Goal: Task Accomplishment & Management: Complete application form

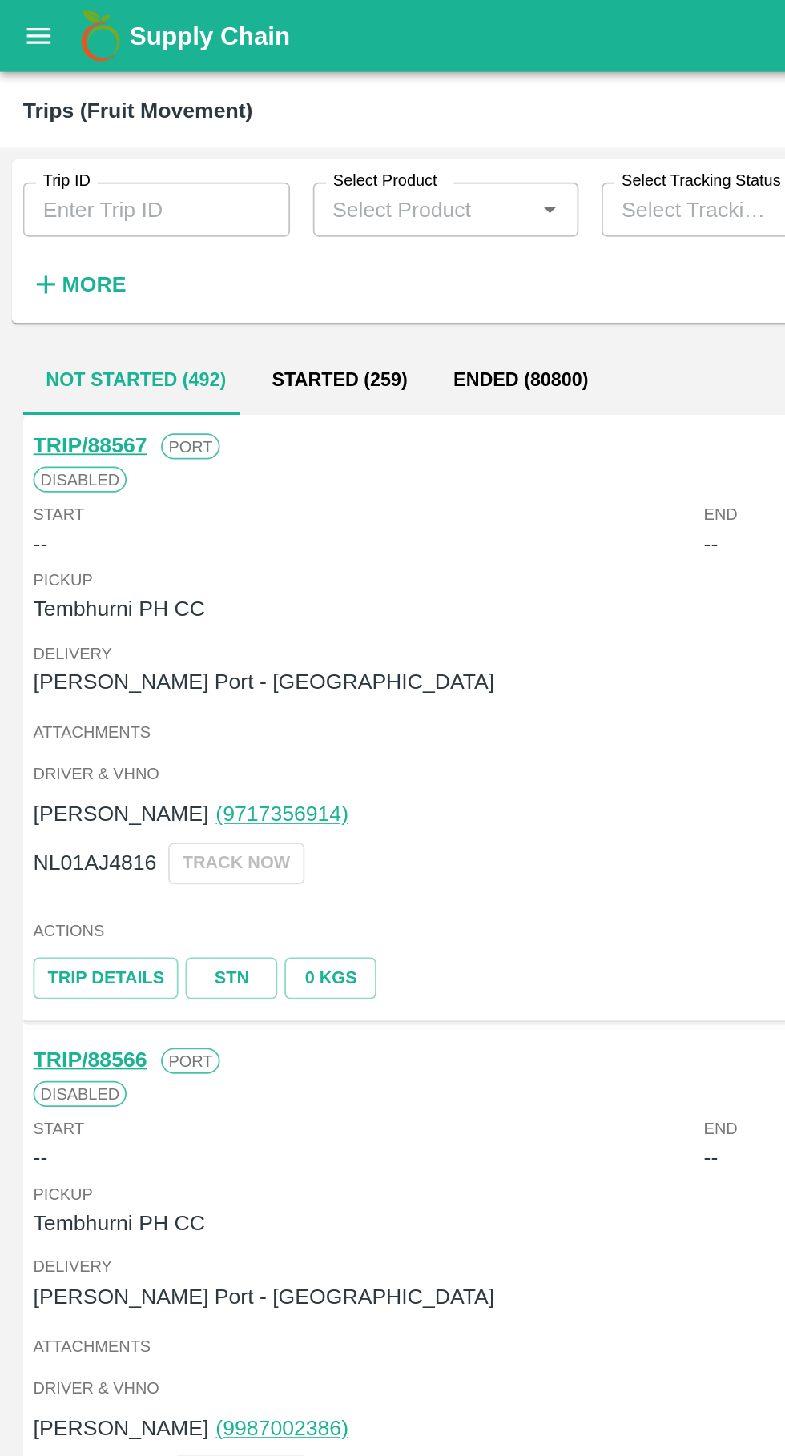
click at [107, 106] on input "Trip ID" at bounding box center [87, 117] width 149 height 30
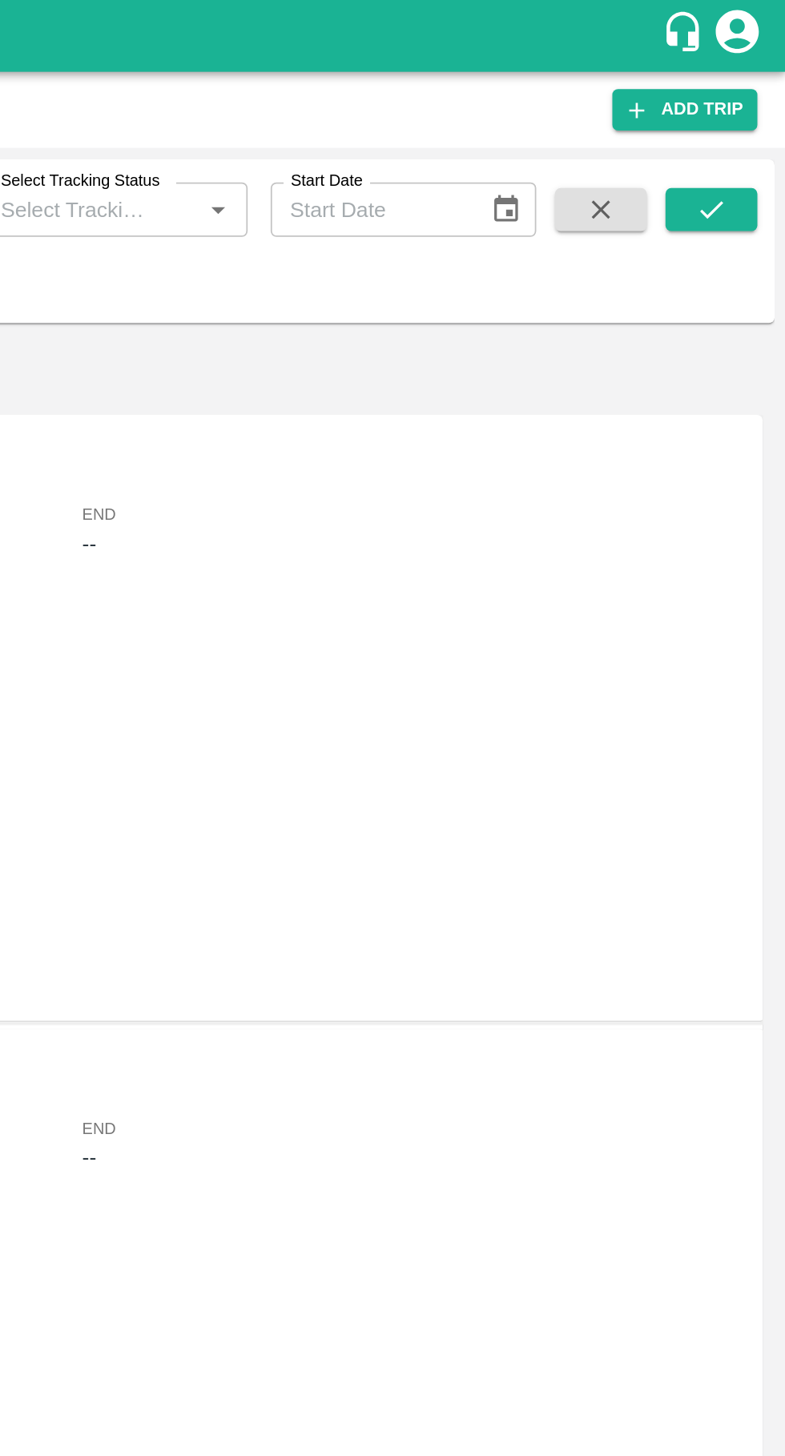
type input "88544"
click at [745, 115] on icon "submit" at bounding box center [743, 117] width 18 height 18
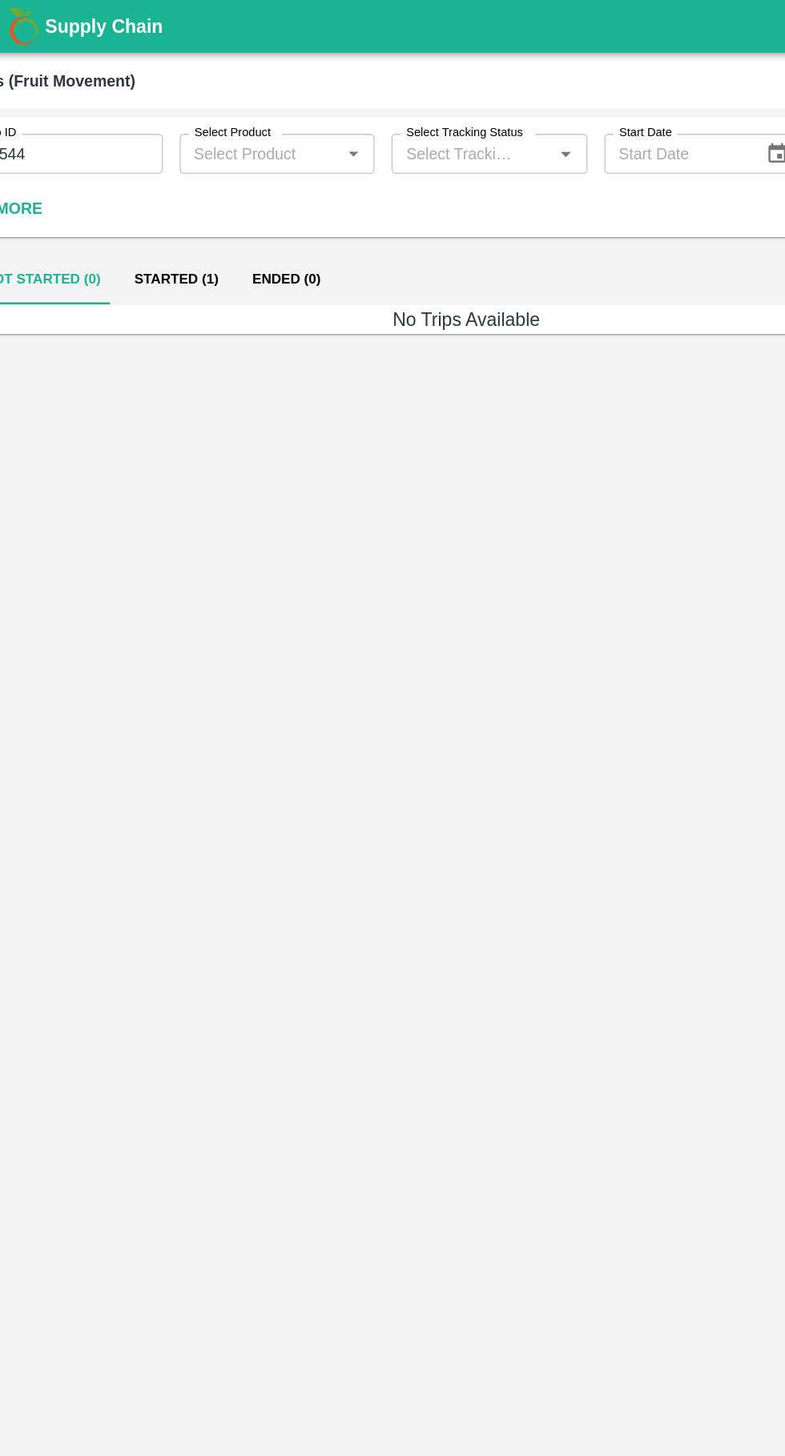
click at [185, 219] on button "Started (1)" at bounding box center [172, 212] width 90 height 38
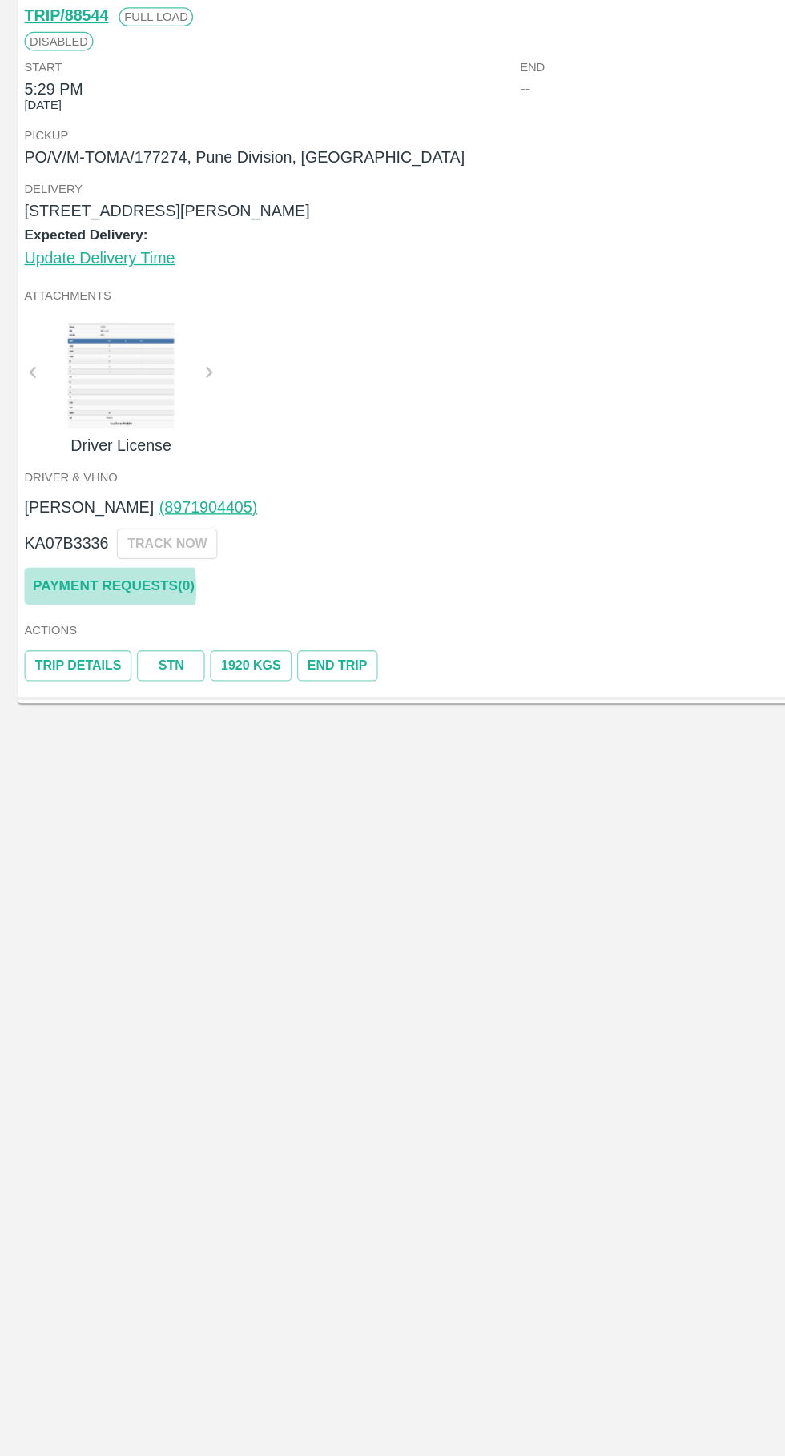
click at [50, 681] on link "Payment Requests( 0 )" at bounding box center [85, 679] width 135 height 28
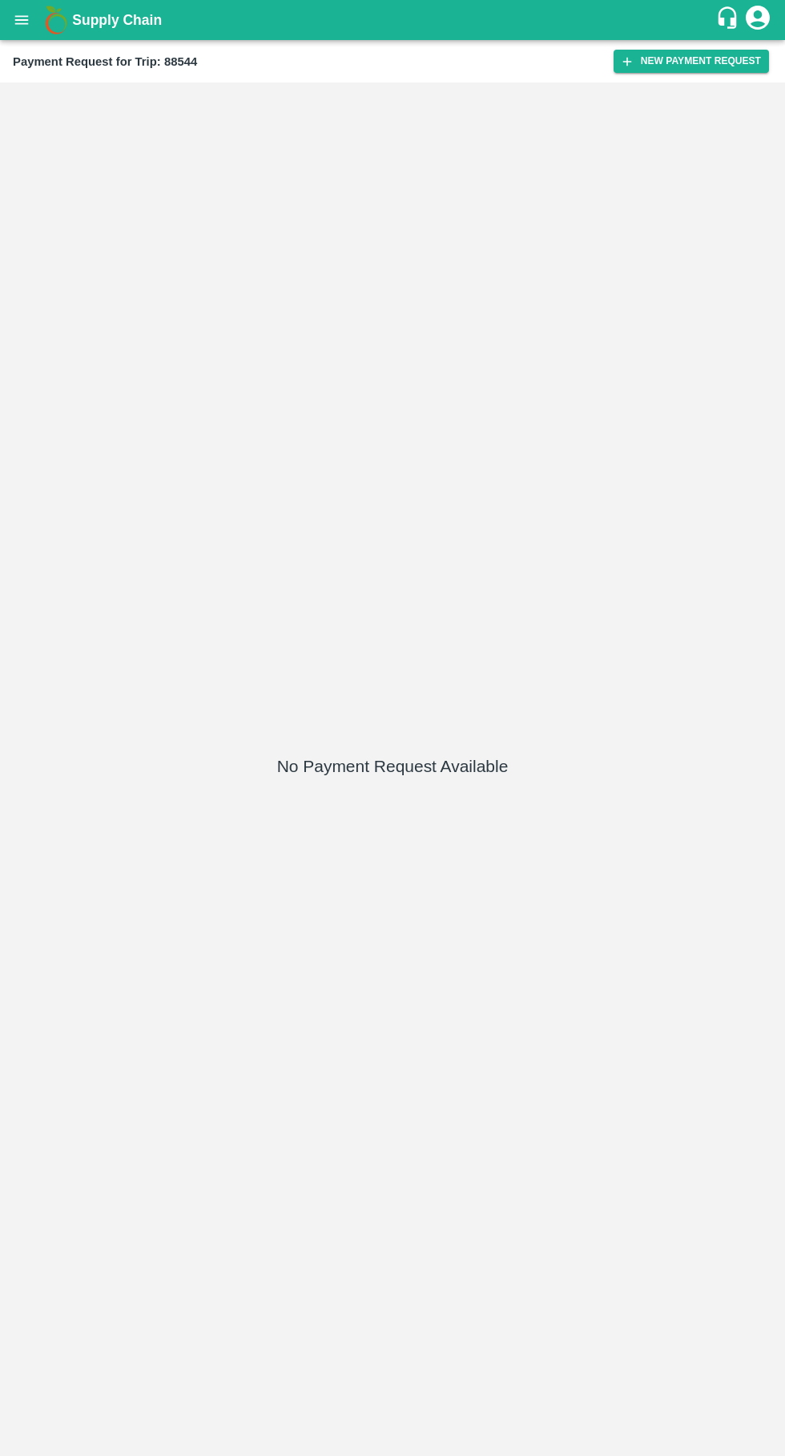
click at [693, 67] on button "New Payment Request" at bounding box center [690, 61] width 155 height 23
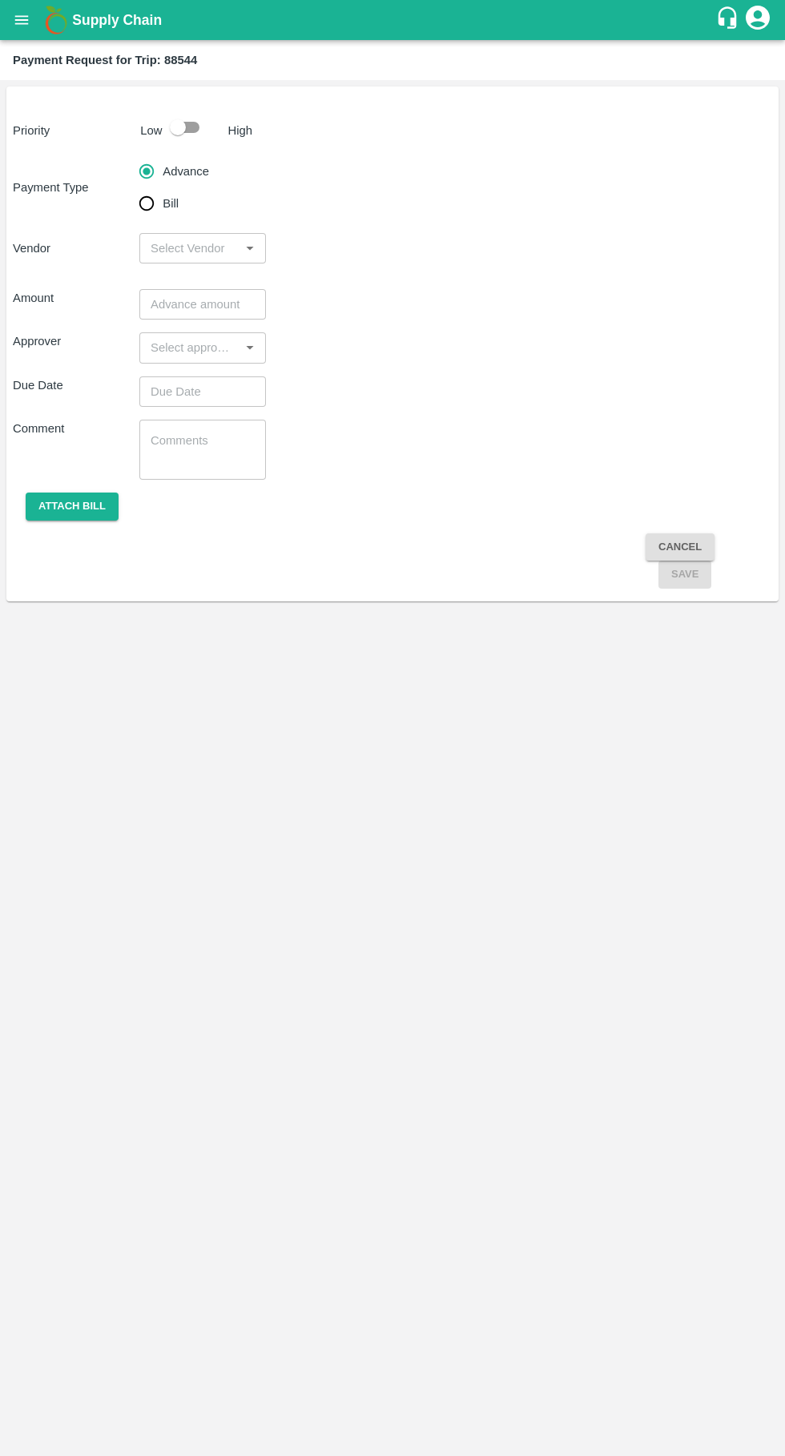
click at [149, 209] on input "Bill" at bounding box center [147, 203] width 32 height 32
radio input "true"
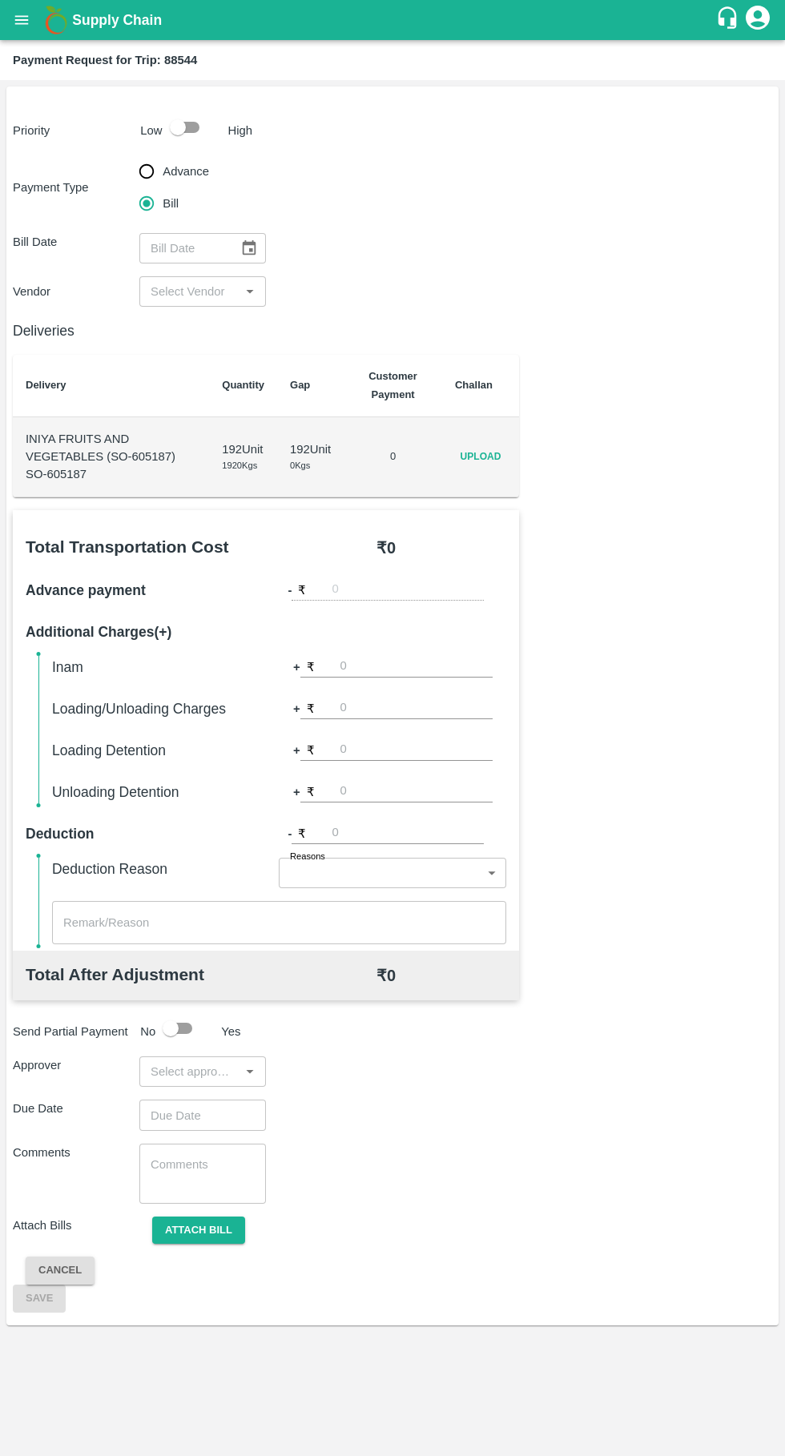
click at [492, 463] on span "Upload" at bounding box center [480, 456] width 51 height 23
click at [0, 0] on input "Upload" at bounding box center [0, 0] width 0 height 0
click at [27, 27] on icon "open drawer" at bounding box center [22, 20] width 18 height 18
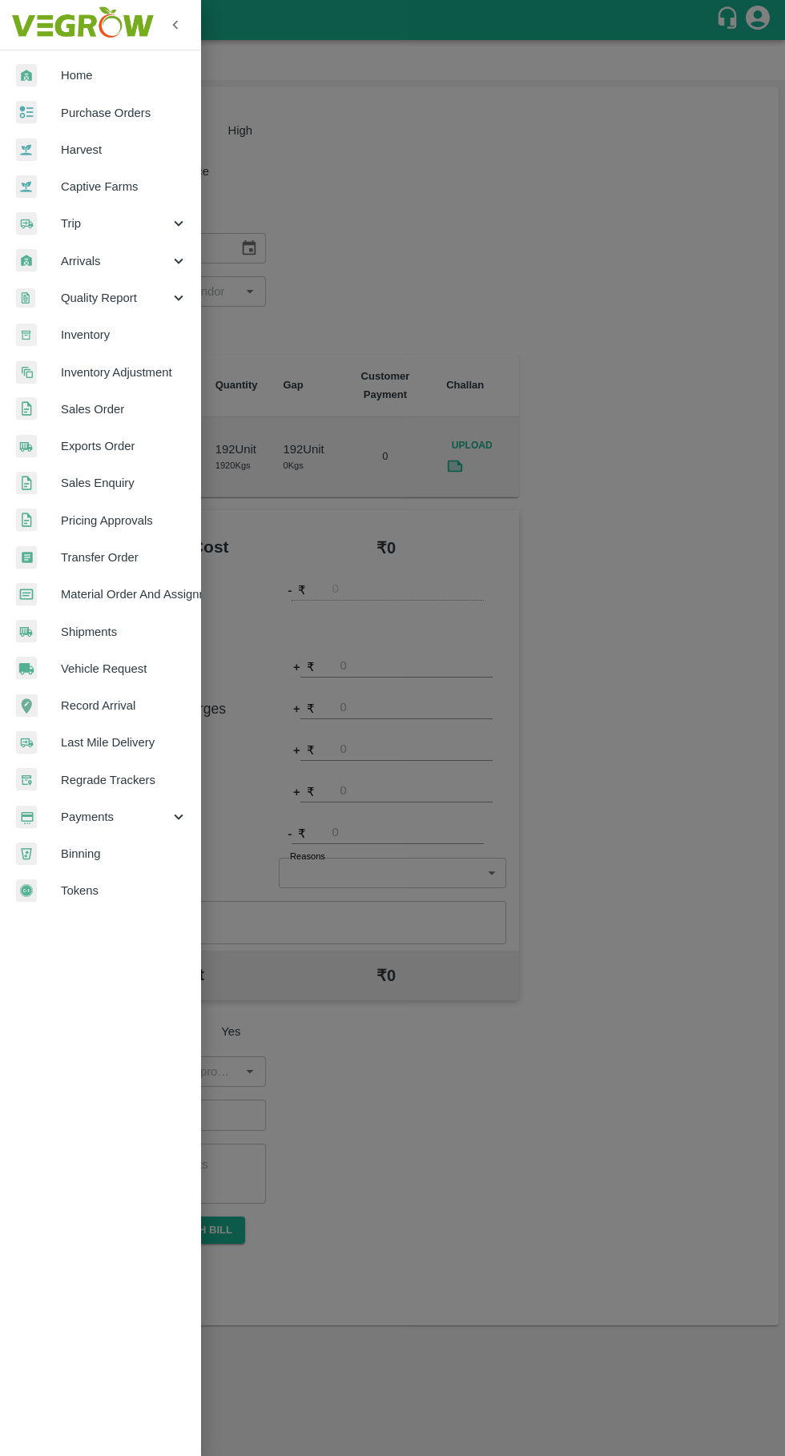
click at [70, 223] on span "Trip" at bounding box center [115, 224] width 109 height 18
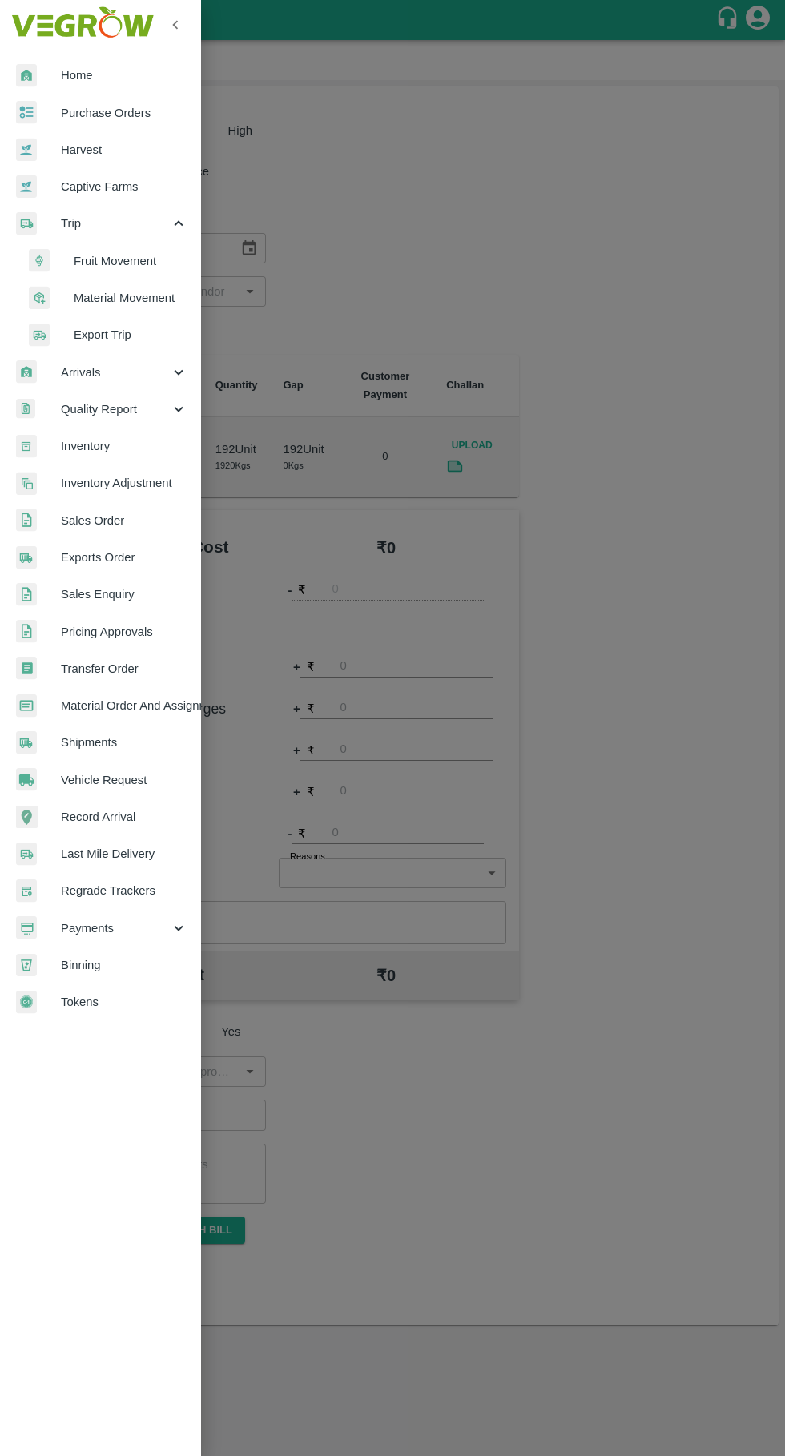
click at [99, 259] on span "Fruit Movement" at bounding box center [131, 261] width 114 height 18
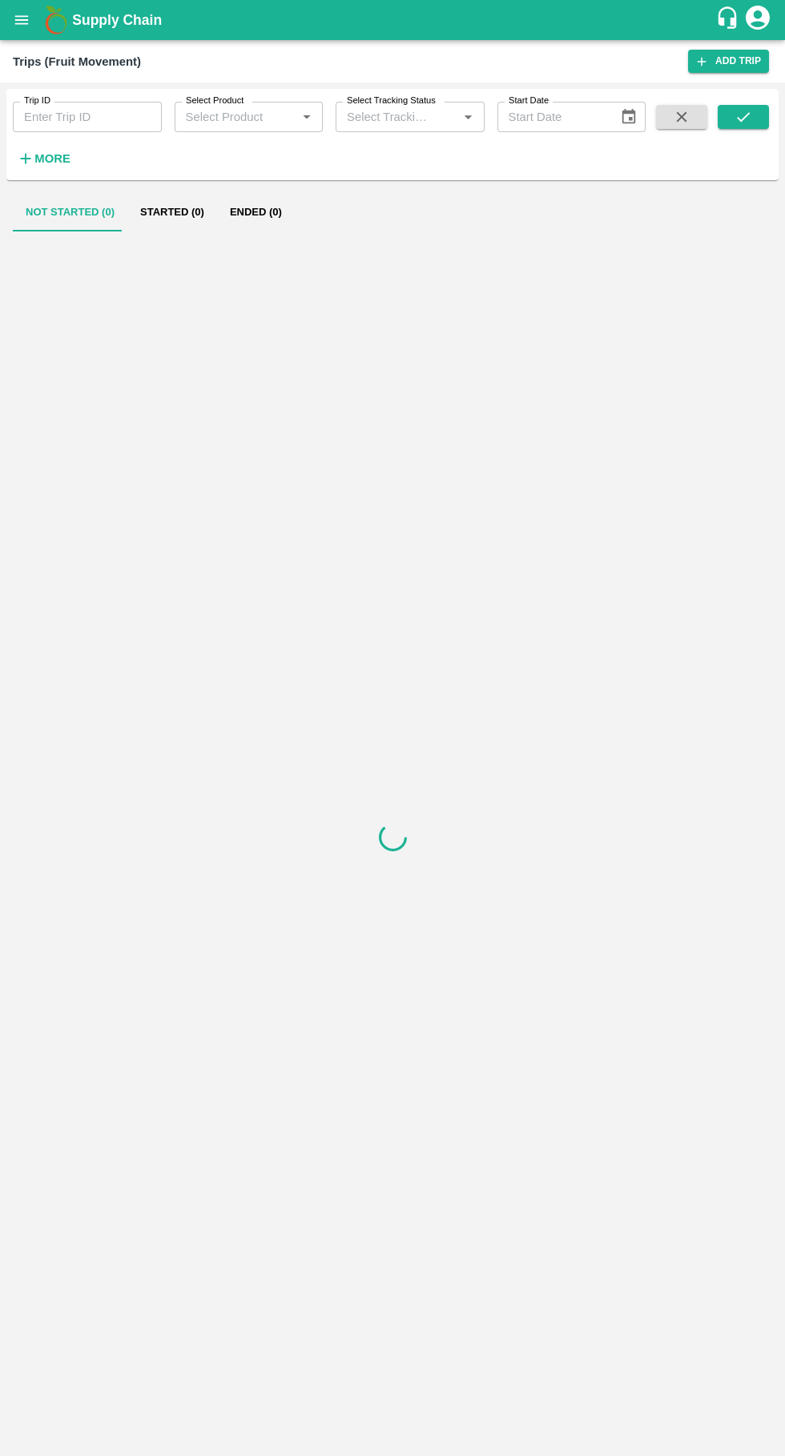
click at [51, 115] on input "Trip ID" at bounding box center [87, 117] width 149 height 30
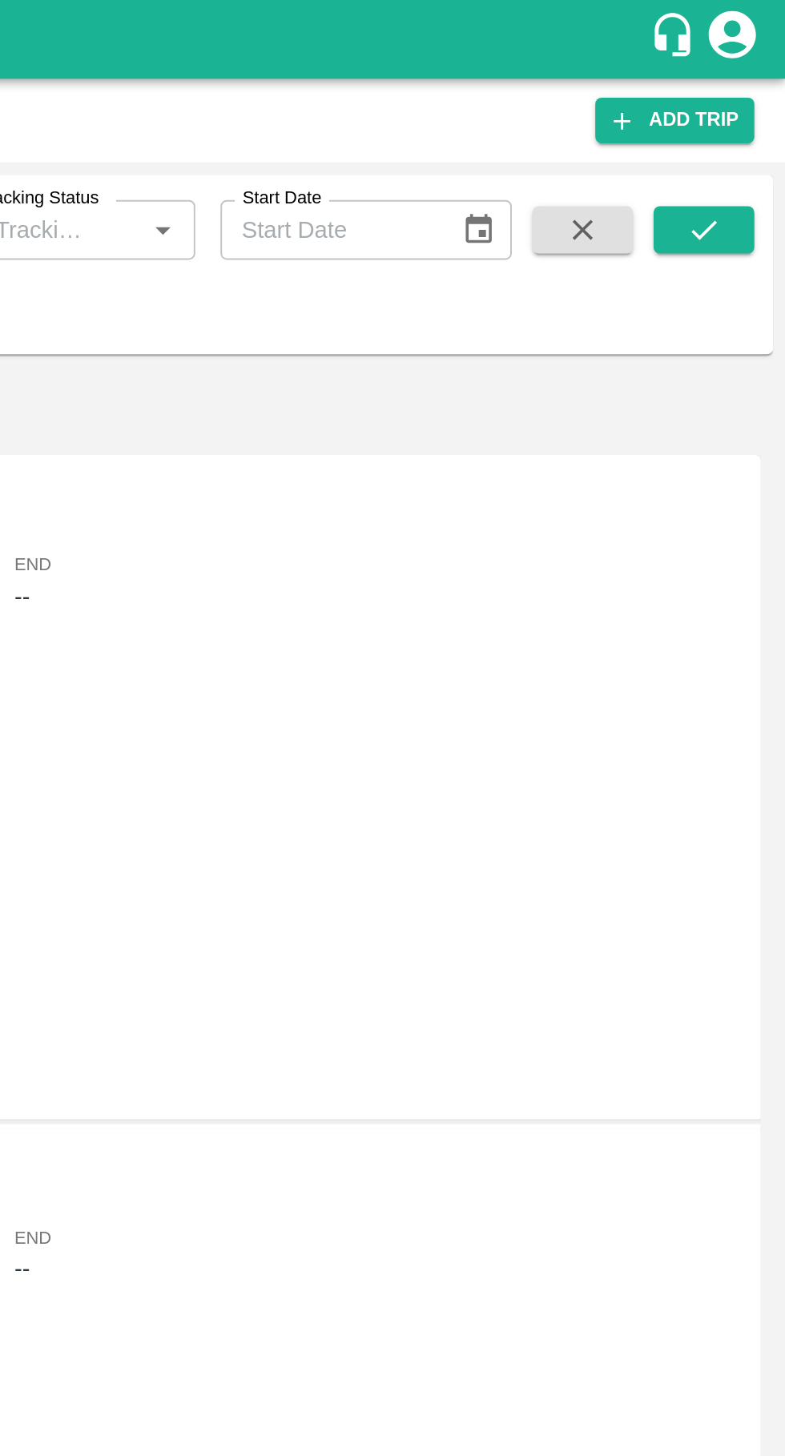
type input "88449"
click at [744, 115] on icon "submit" at bounding box center [743, 117] width 18 height 18
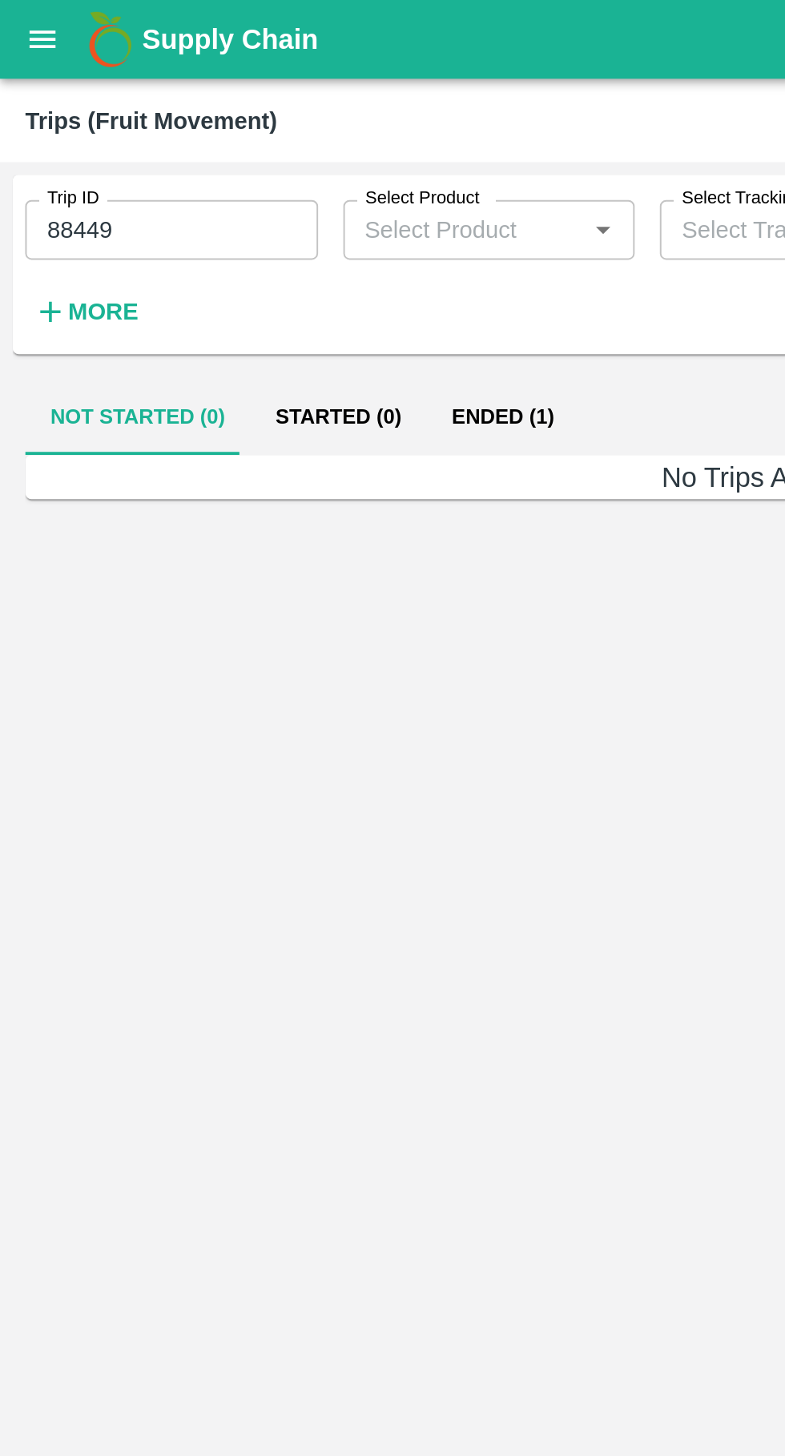
click at [258, 209] on button "Ended (1)" at bounding box center [256, 212] width 78 height 38
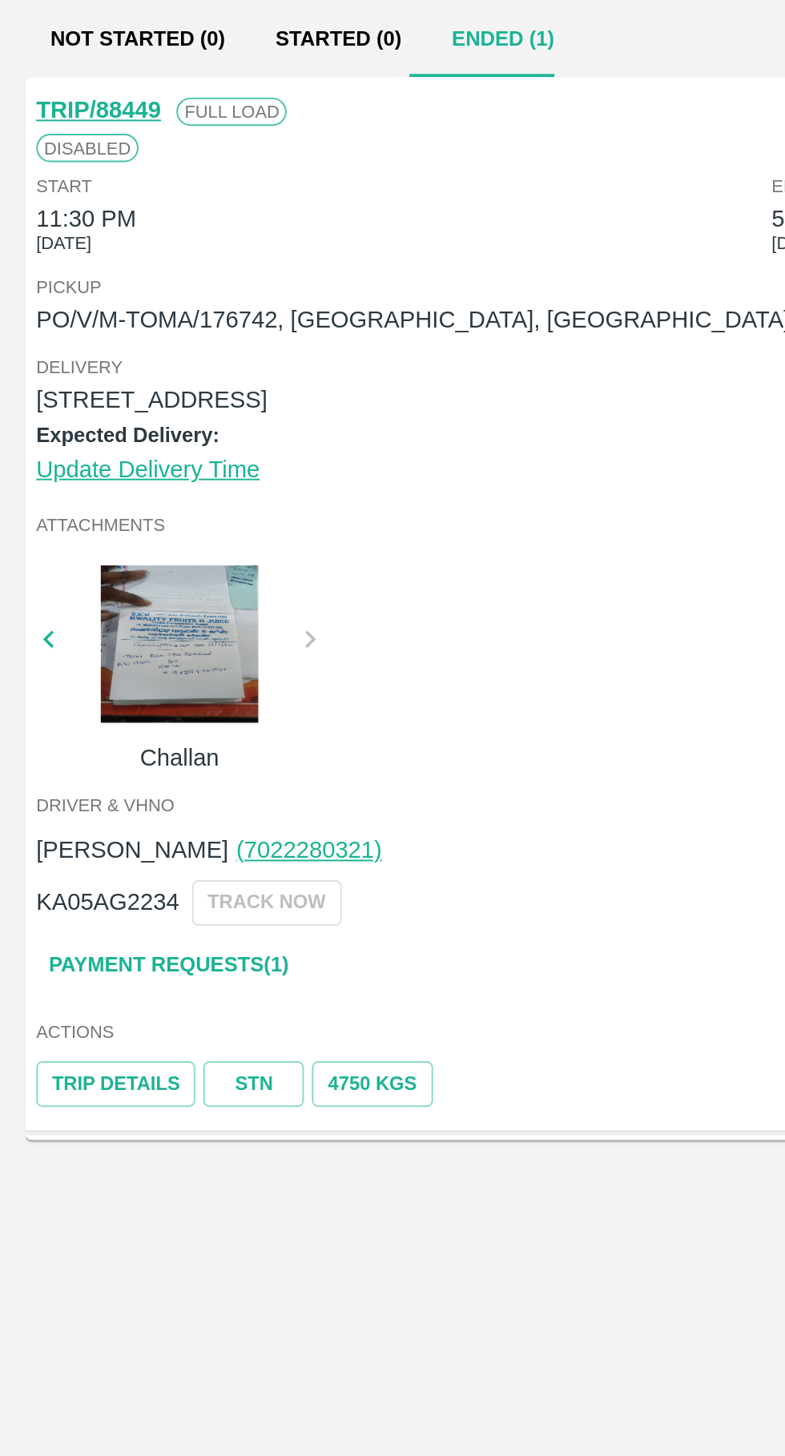
click at [52, 684] on link "Payment Requests( 1 )" at bounding box center [85, 684] width 135 height 28
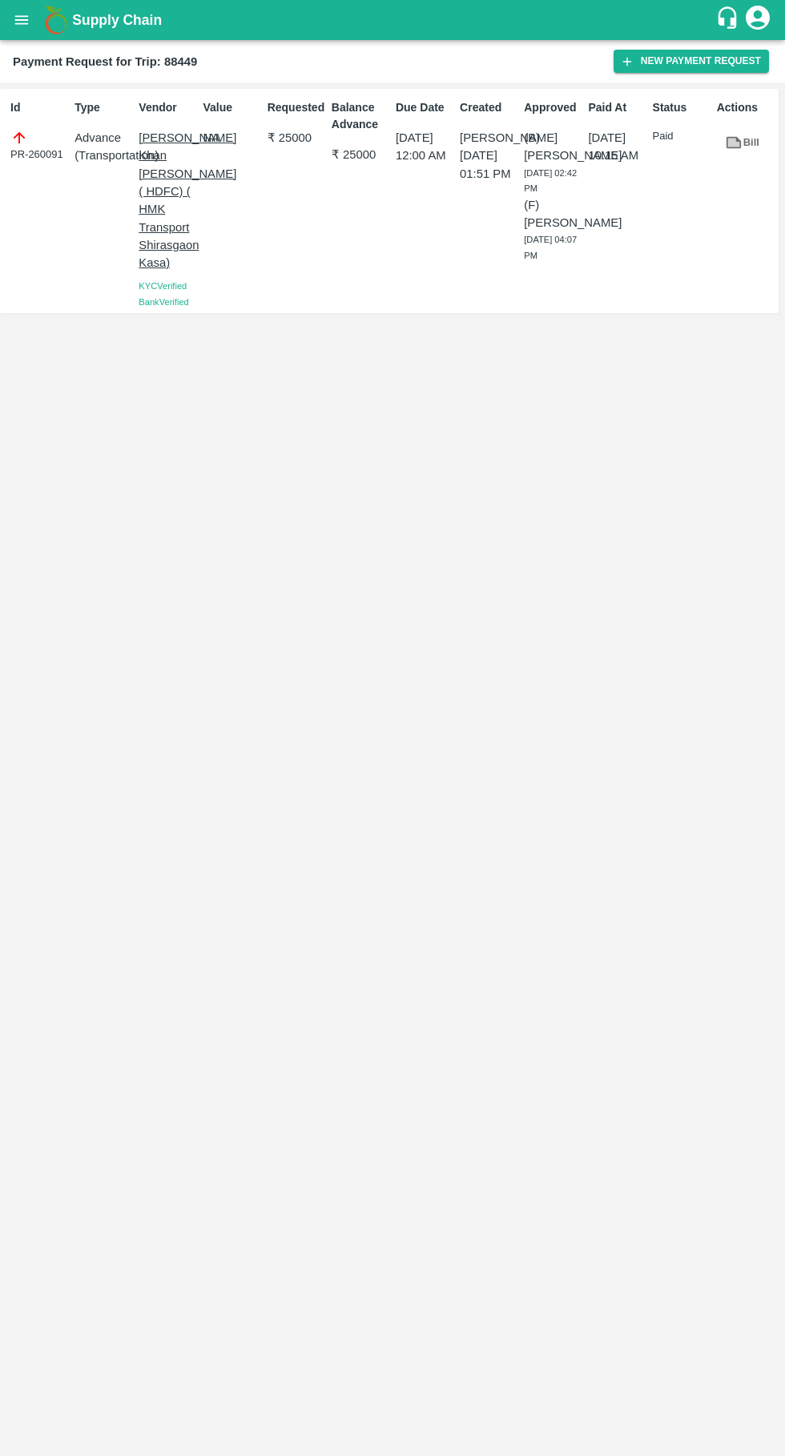
click at [698, 64] on button "New Payment Request" at bounding box center [690, 61] width 155 height 23
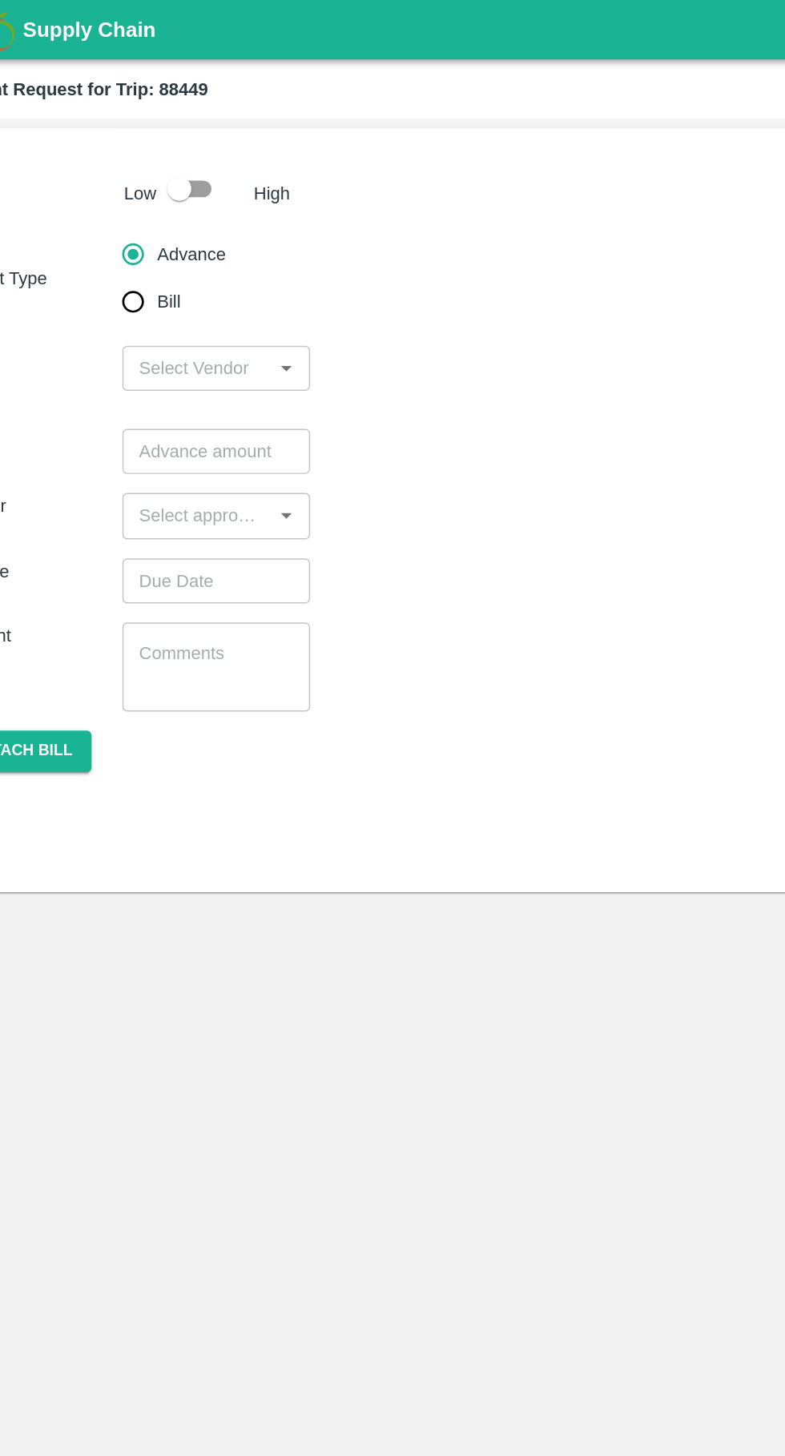
click at [184, 119] on input "checkbox" at bounding box center [177, 127] width 91 height 30
checkbox input "true"
click at [151, 215] on input "Bill" at bounding box center [147, 203] width 32 height 32
radio input "true"
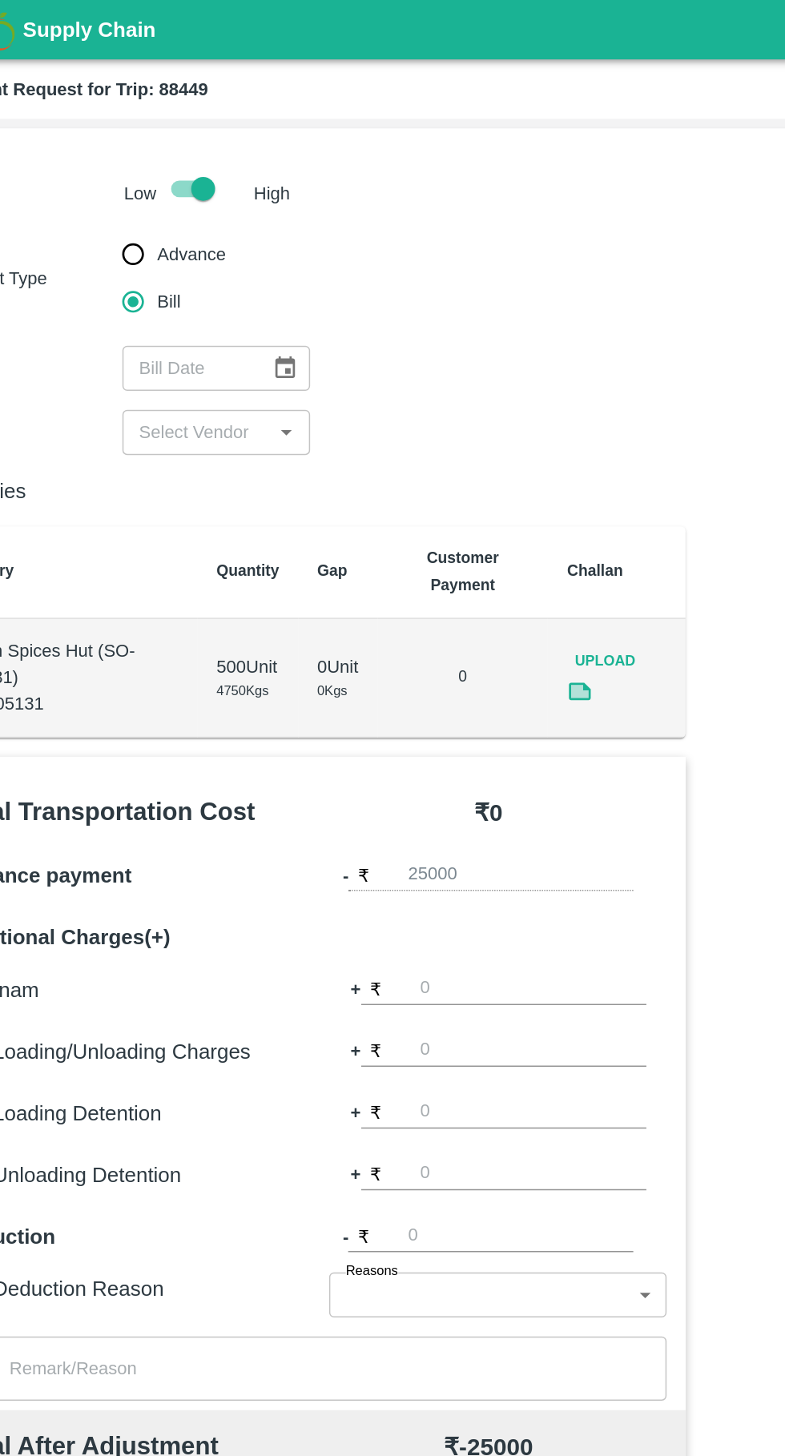
click at [452, 471] on icon at bounding box center [447, 467] width 15 height 12
click at [249, 246] on icon "Choose date" at bounding box center [249, 248] width 18 height 18
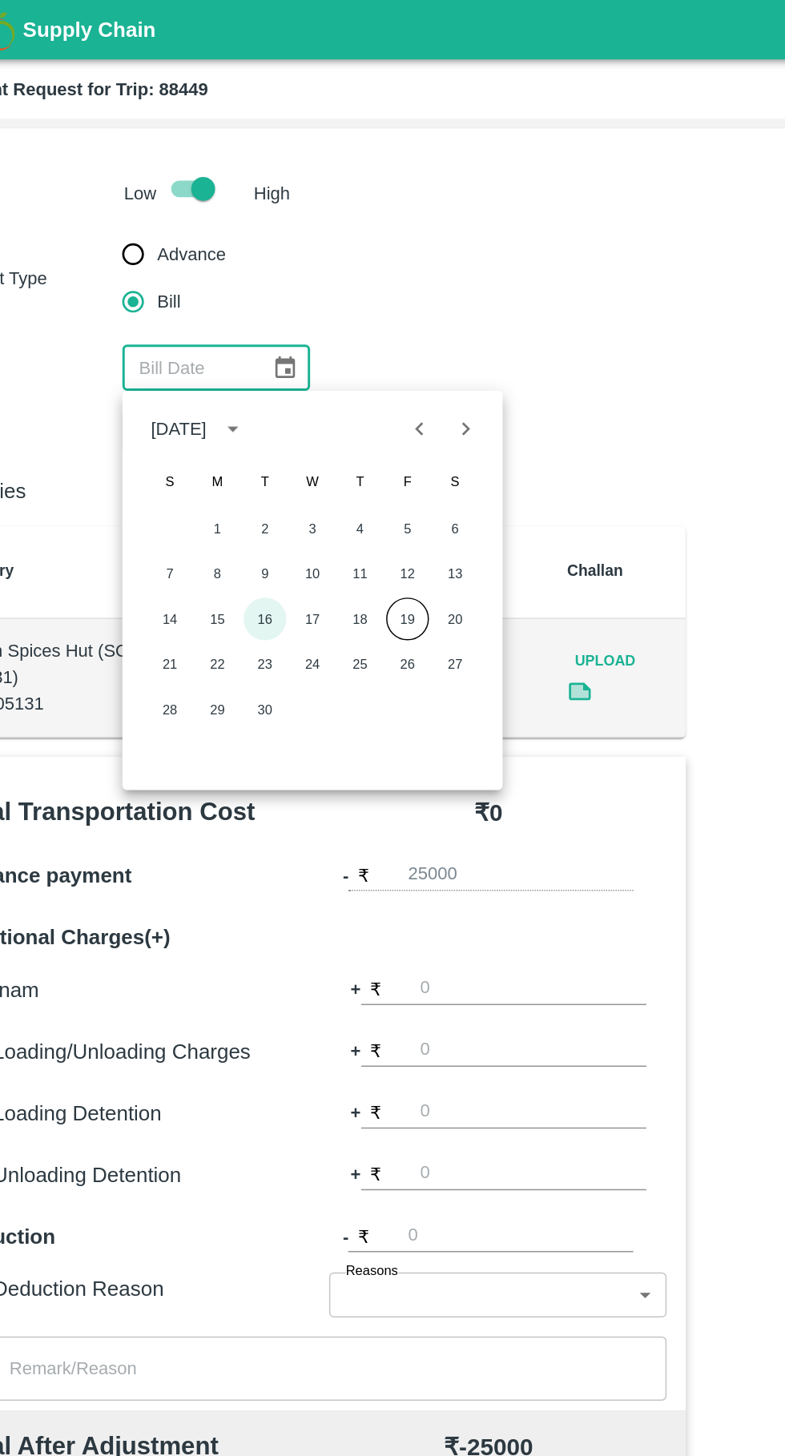
click at [235, 414] on button "16" at bounding box center [235, 417] width 29 height 29
type input "16/09/2025"
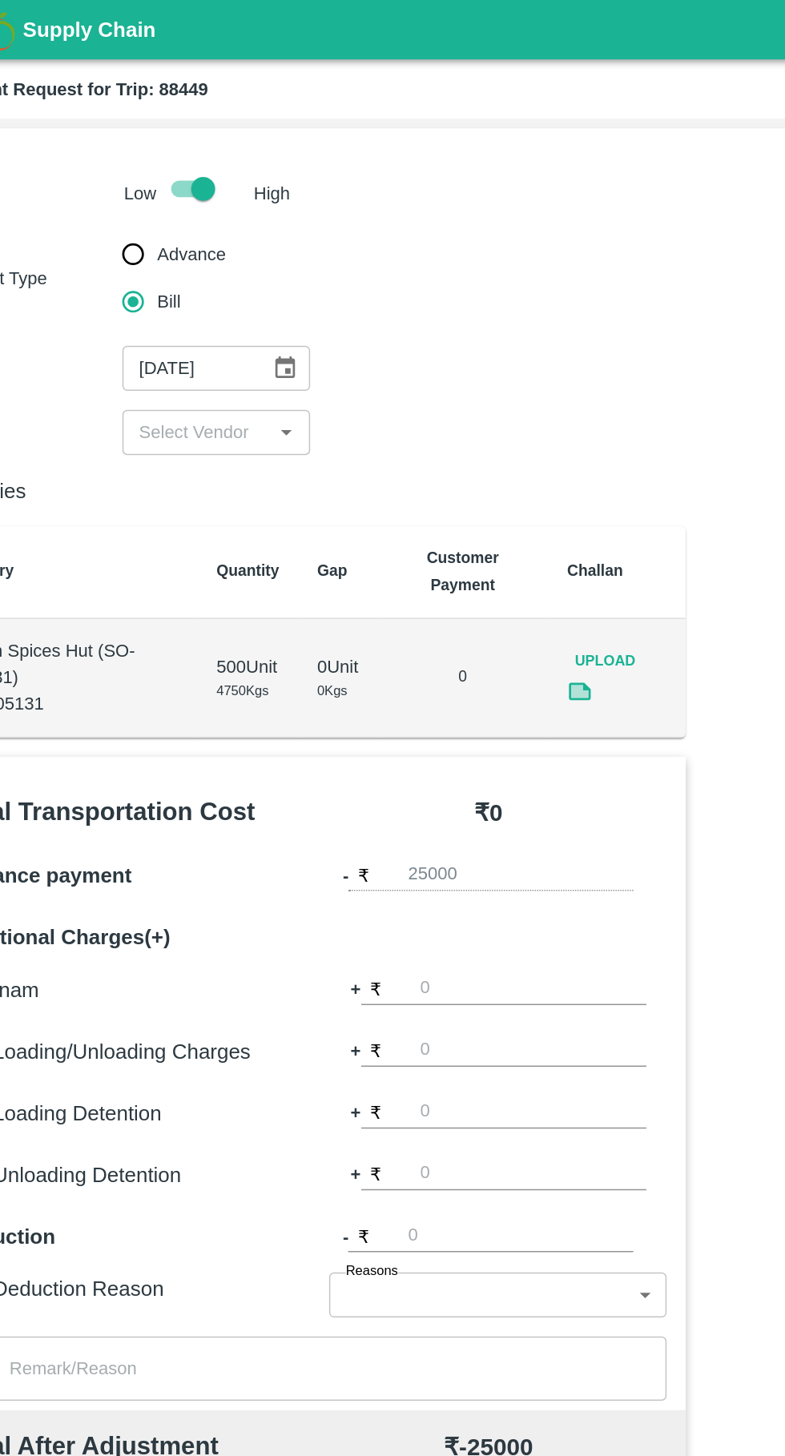
click at [208, 289] on input "input" at bounding box center [189, 291] width 91 height 21
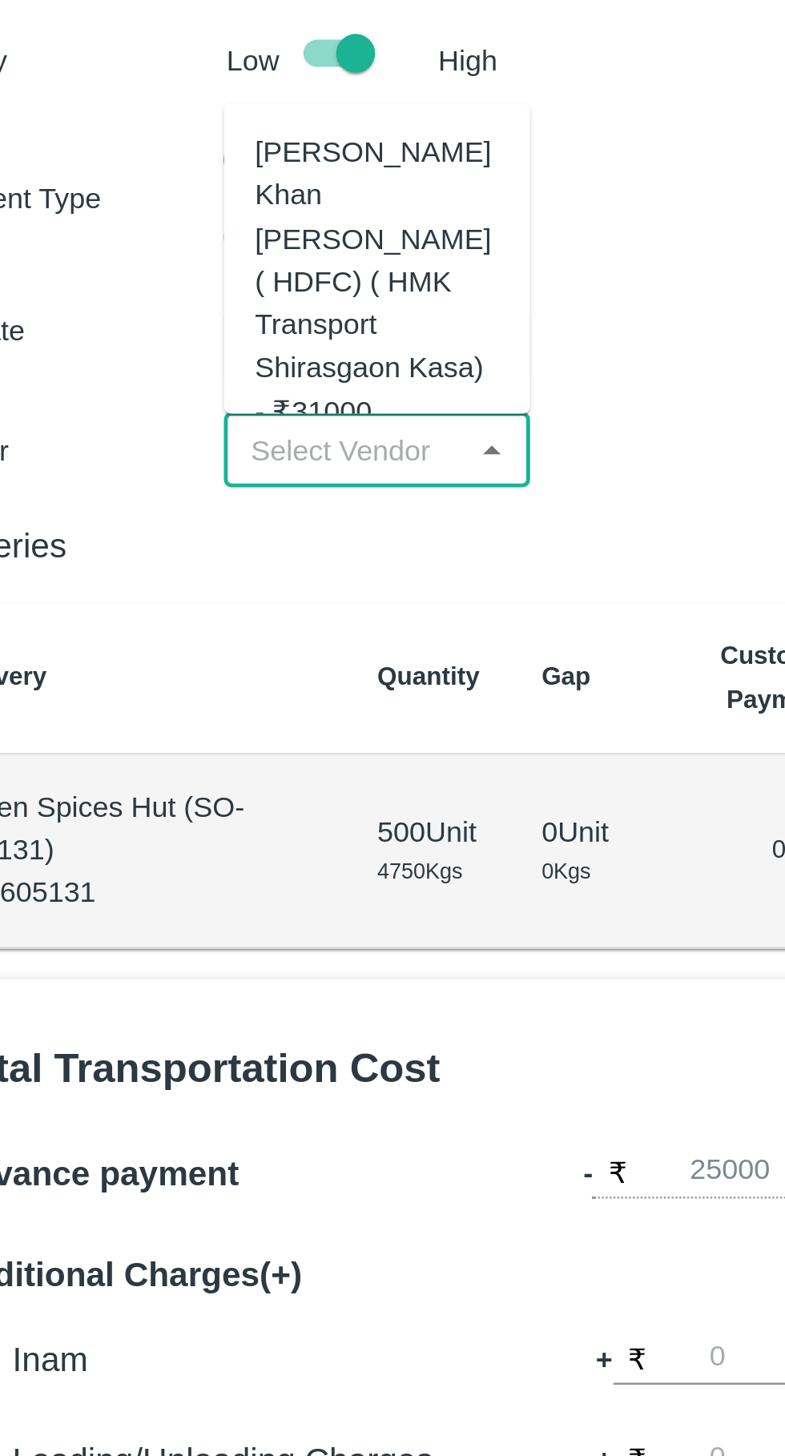
click at [203, 223] on div "Azhar Ahmad Khan Aziz Ahmad ( HDFC) ( HMK Transport Shirasgaon Kasa) - ₹31000" at bounding box center [202, 221] width 101 height 125
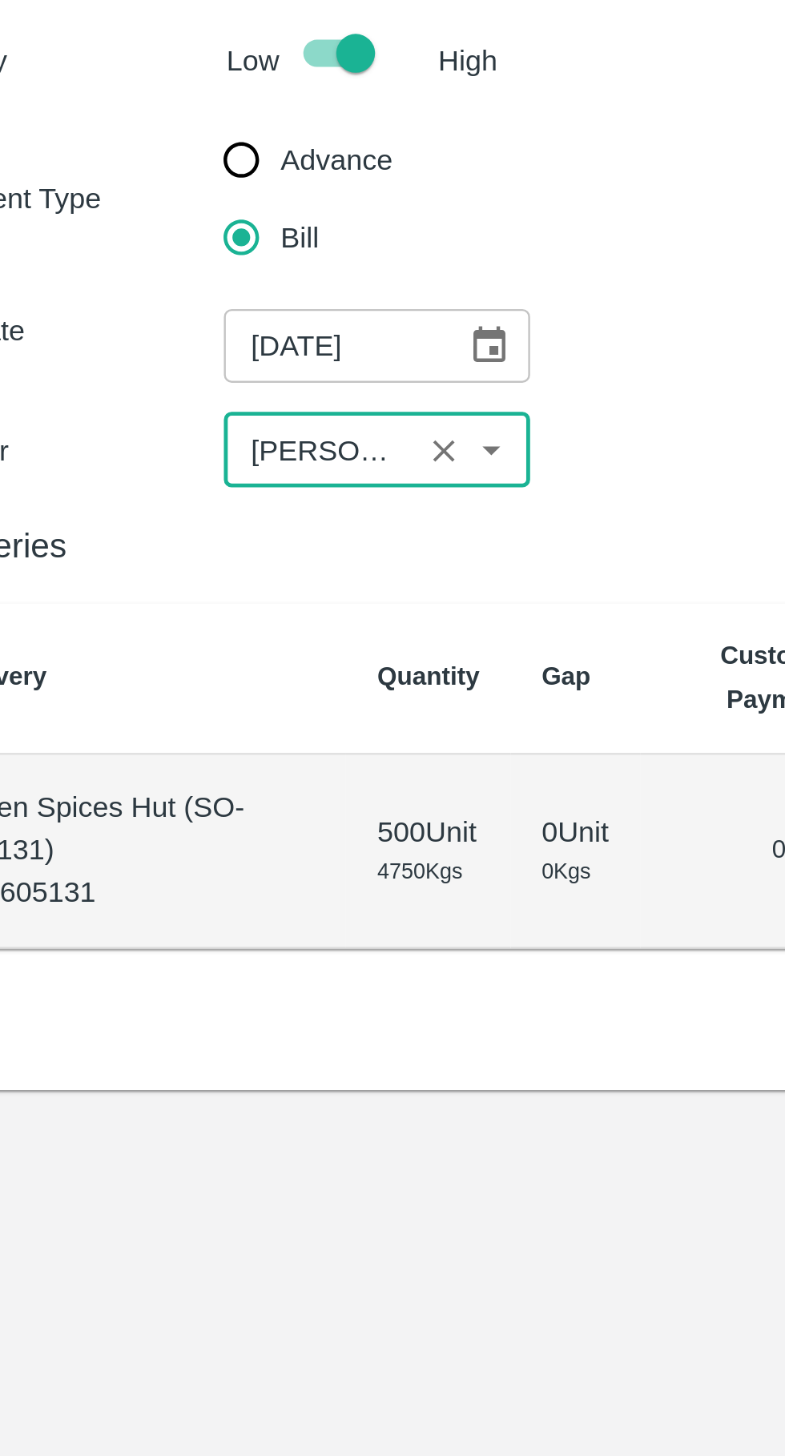
type input "Azhar Ahmad Khan Aziz Ahmad ( HDFC) ( HMK Transport Shirasgaon Kasa) - ₹31000"
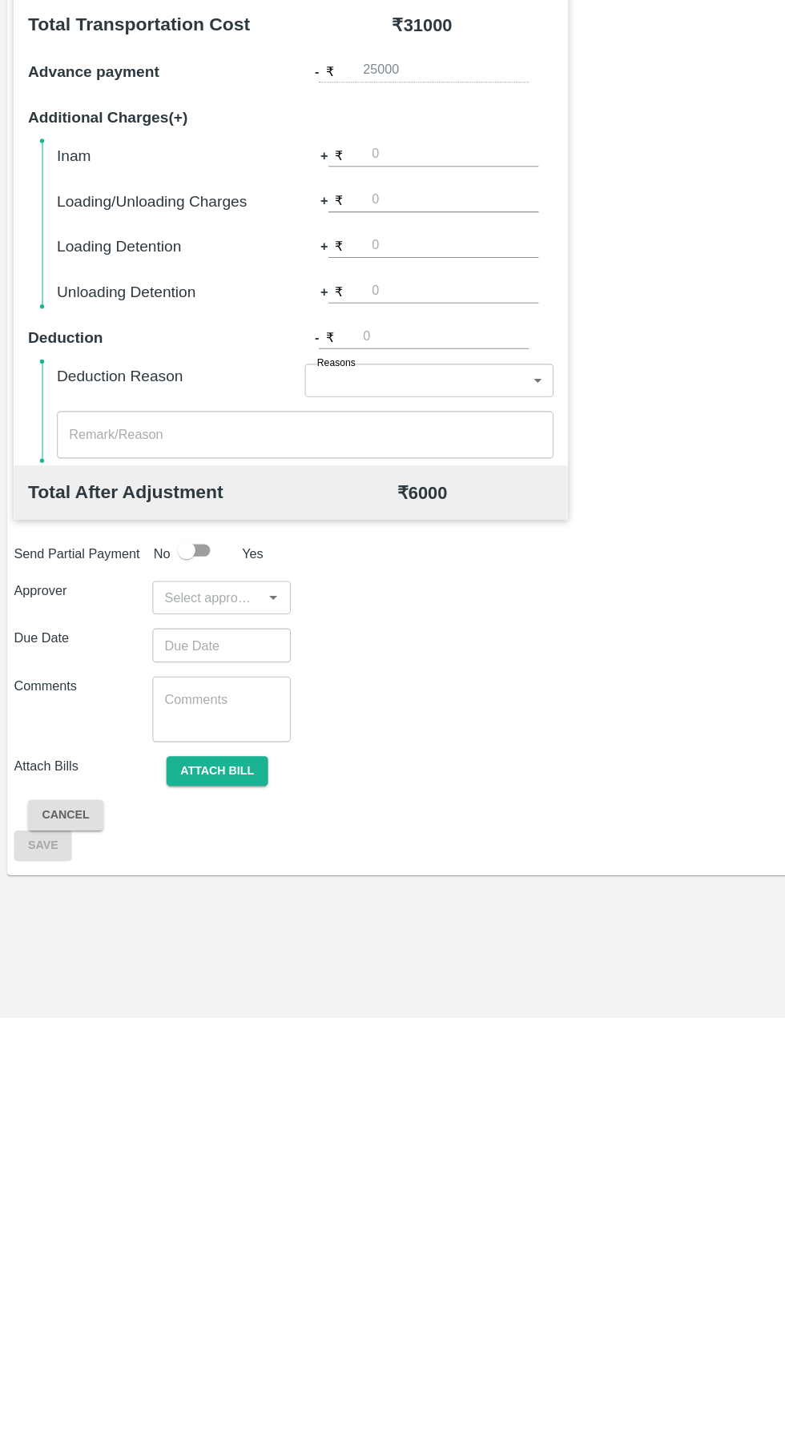
click at [213, 1069] on input "input" at bounding box center [189, 1071] width 91 height 21
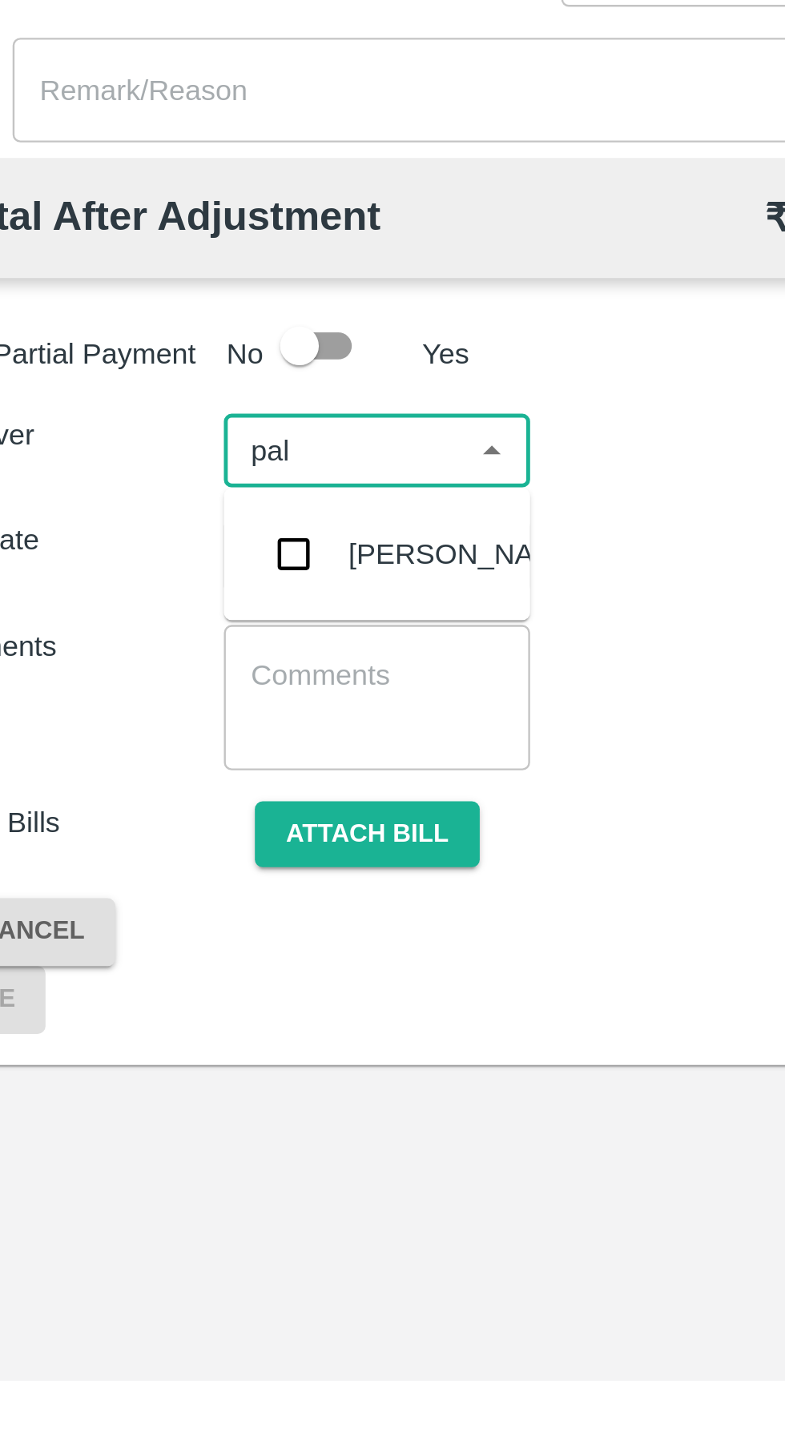
type input "palw"
click at [209, 1121] on div "Palwinder Singh" at bounding box center [240, 1115] width 98 height 18
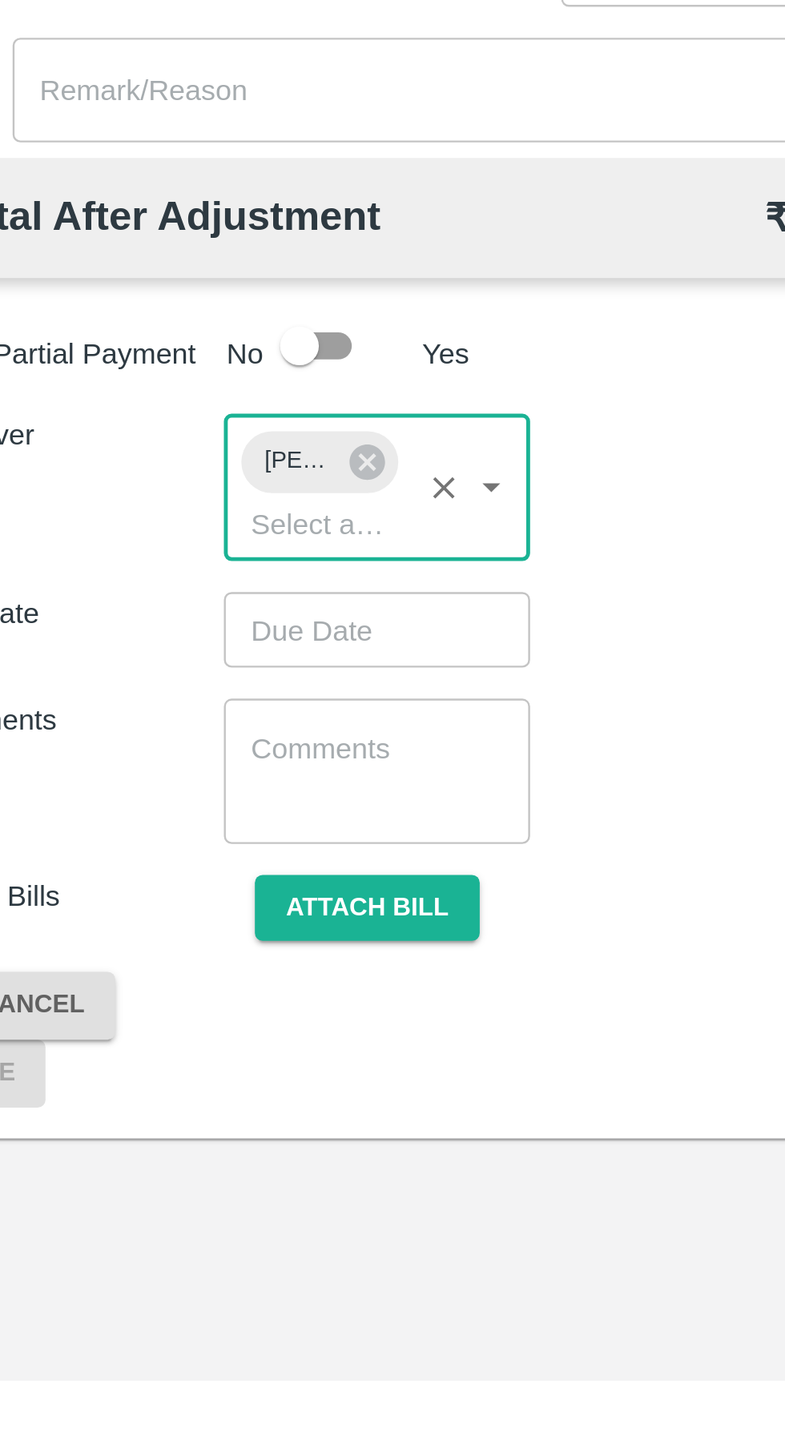
click at [201, 1144] on input "Choose date" at bounding box center [196, 1145] width 115 height 30
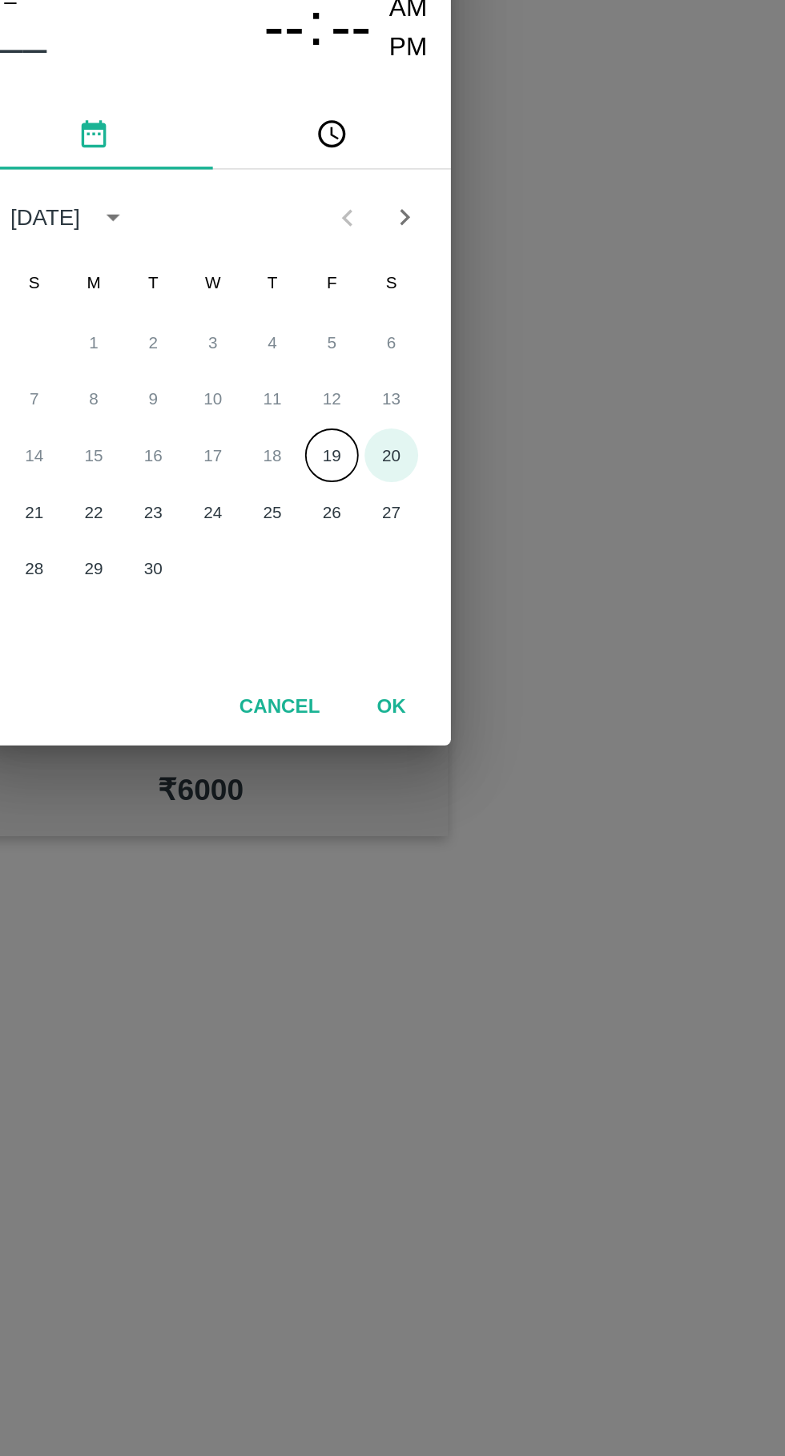
click at [491, 797] on button "20" at bounding box center [488, 795] width 29 height 29
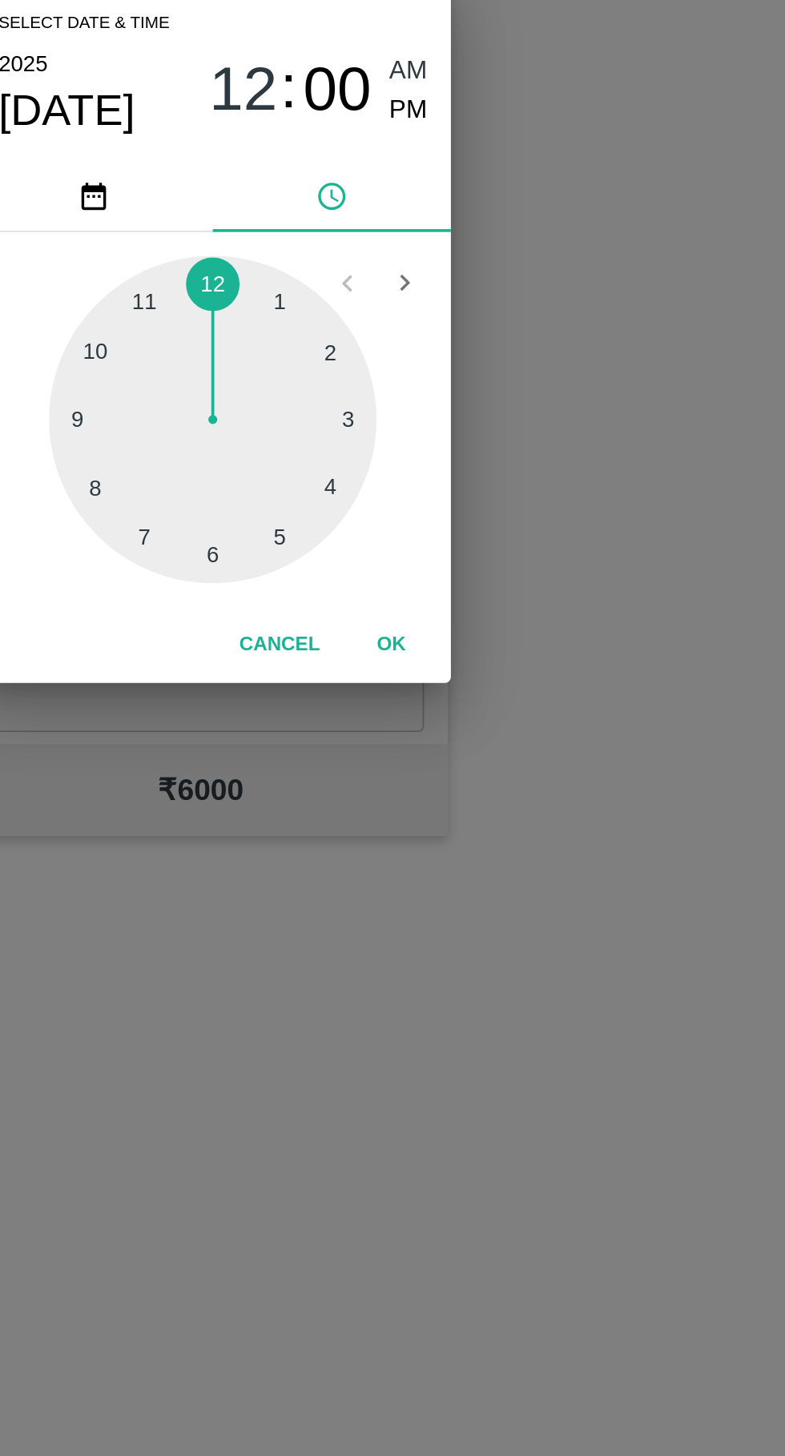
click at [453, 822] on div at bounding box center [392, 776] width 176 height 176
click at [450, 823] on div at bounding box center [392, 776] width 176 height 176
click at [448, 829] on div at bounding box center [392, 776] width 176 height 176
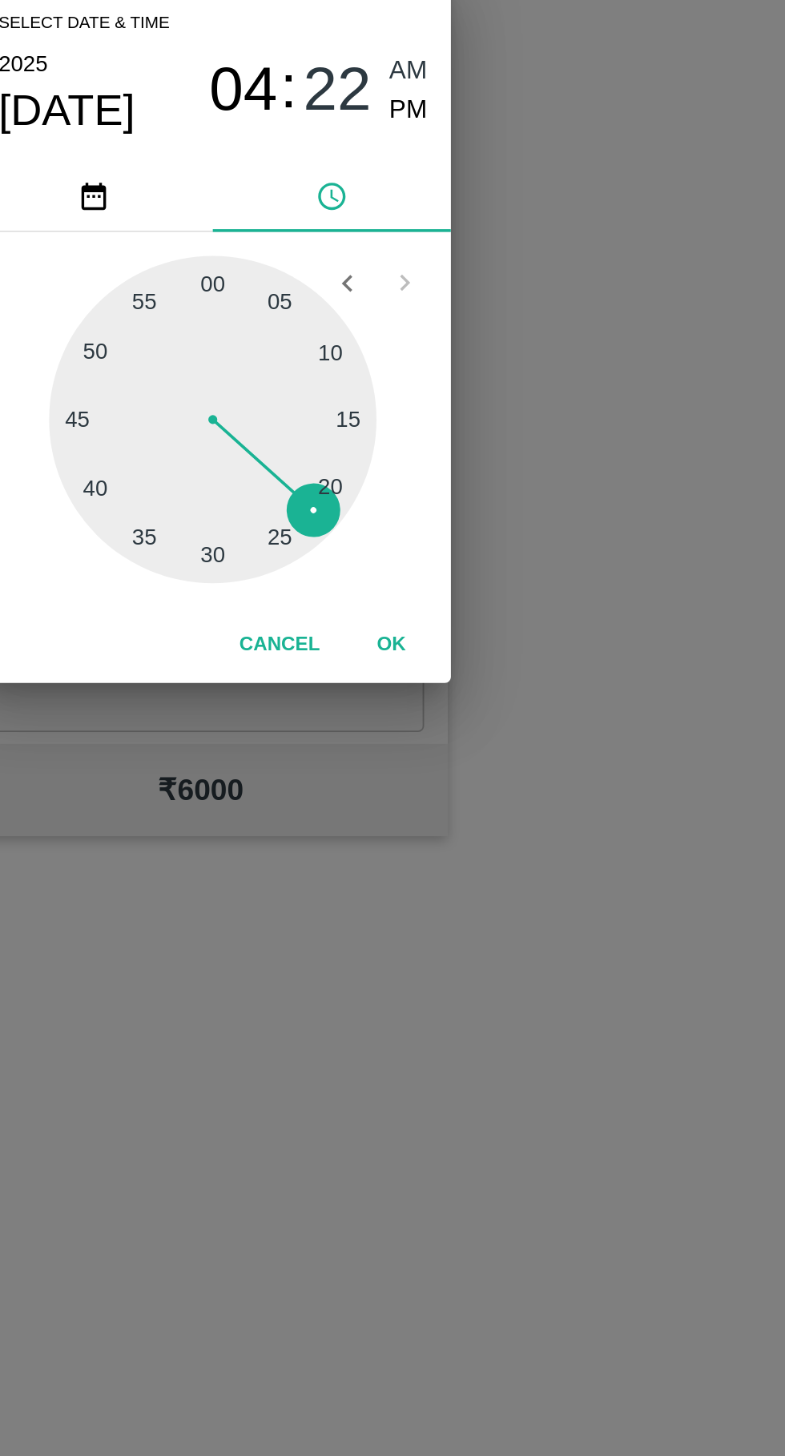
type input "20/09/2025 04:22 AM"
click at [509, 907] on button "OK" at bounding box center [488, 897] width 51 height 28
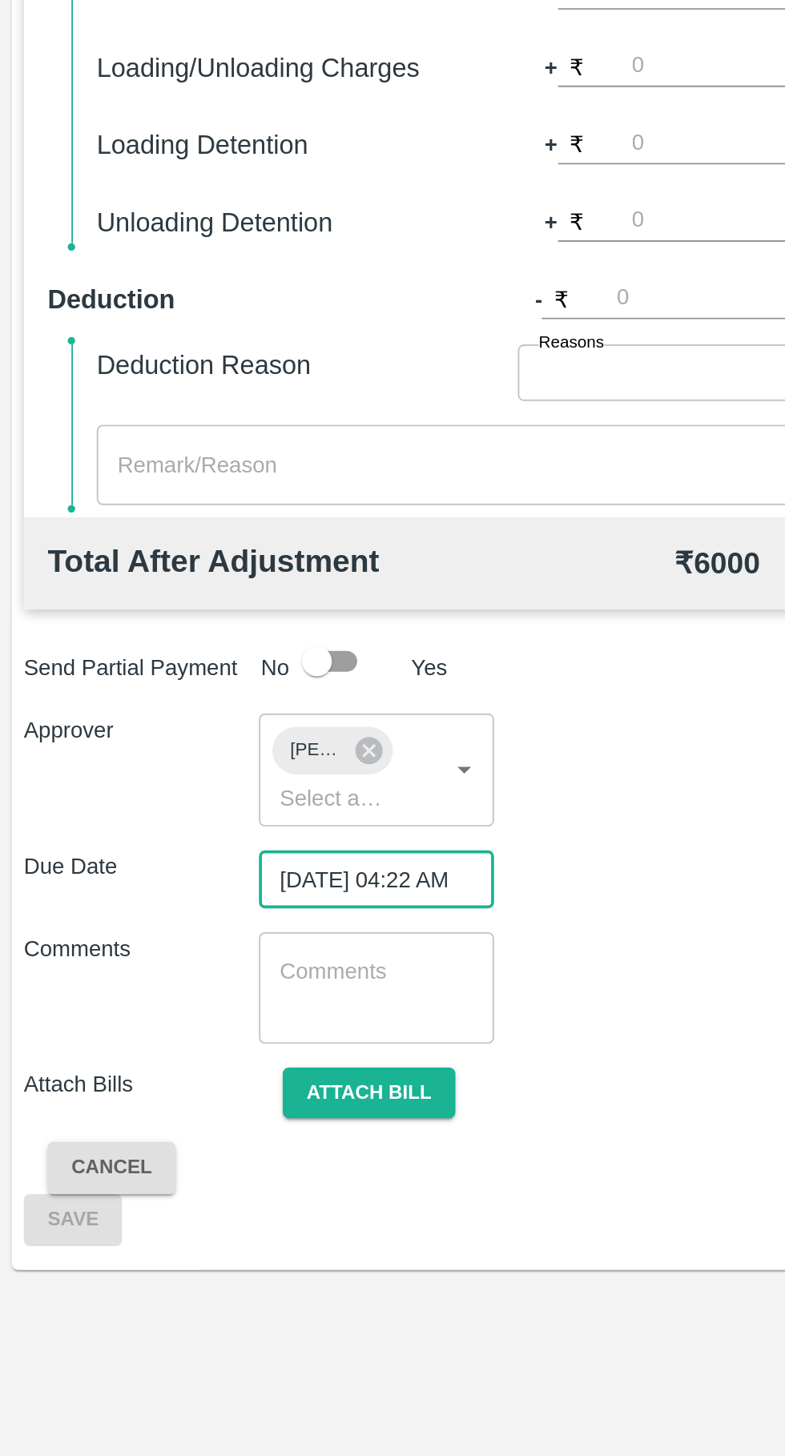
click at [214, 1247] on button "Attach bill" at bounding box center [198, 1261] width 93 height 28
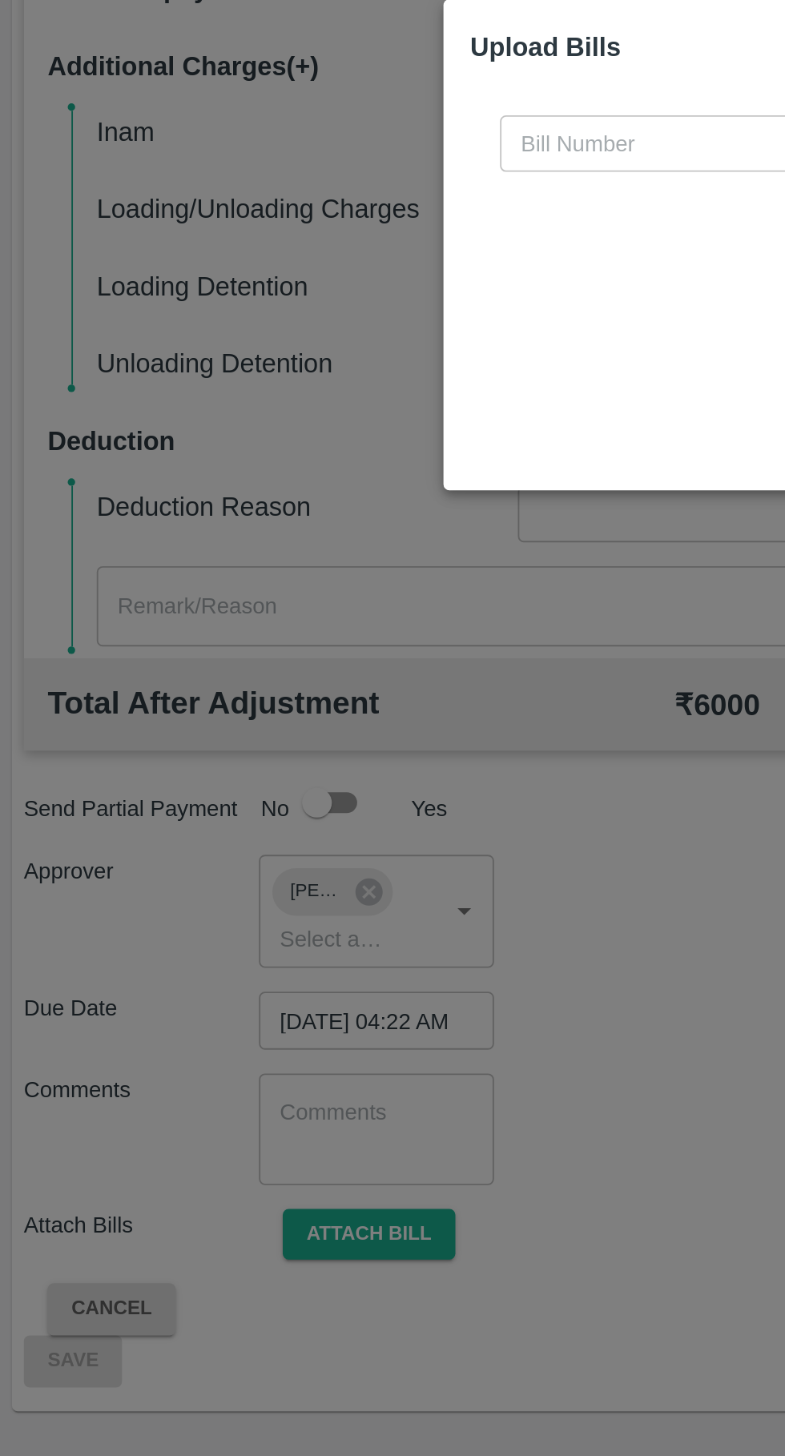
click at [313, 680] on input "text" at bounding box center [356, 673] width 175 height 30
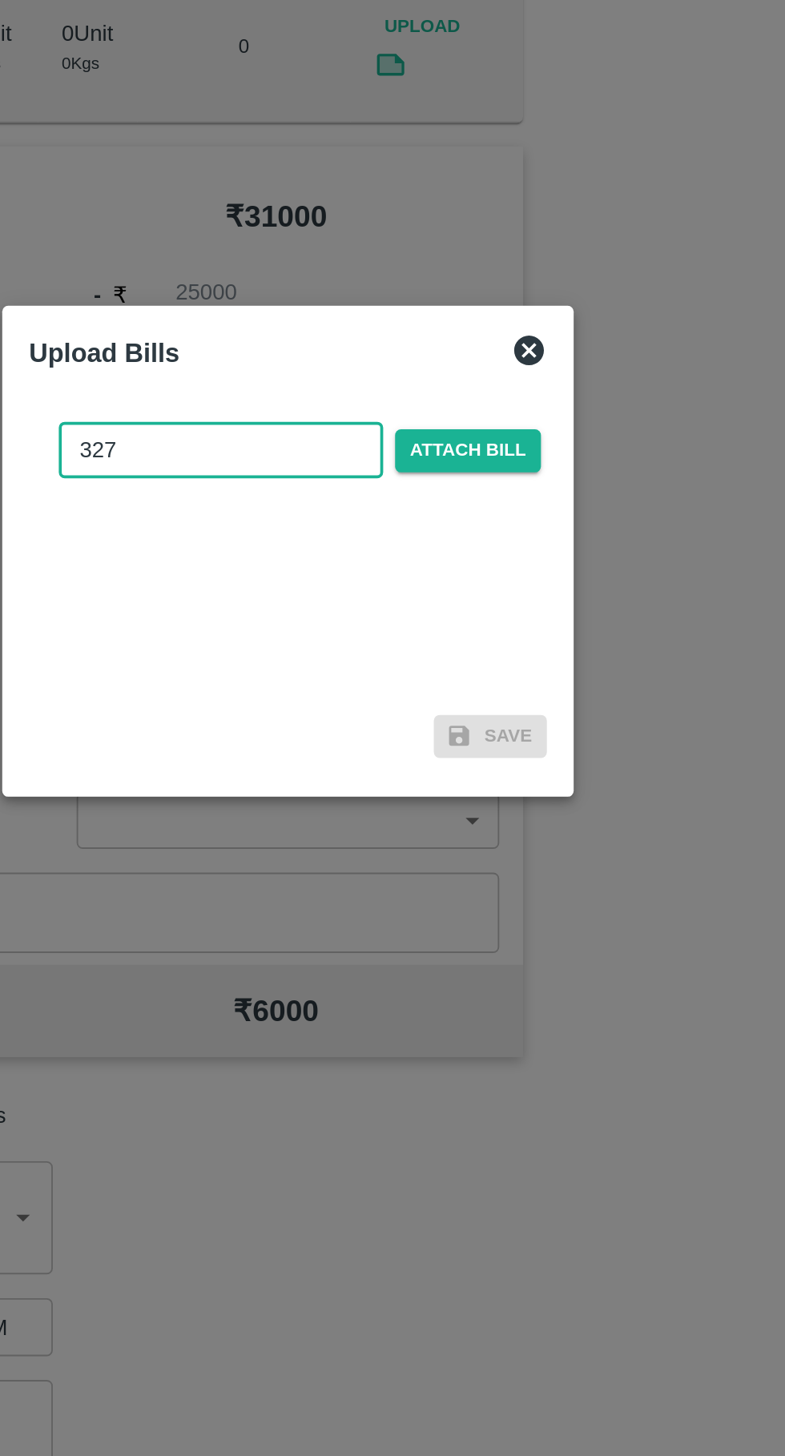
type input "327"
click at [489, 679] on span "Attach bill" at bounding box center [489, 673] width 78 height 23
click at [0, 0] on input "Attach bill" at bounding box center [0, 0] width 0 height 0
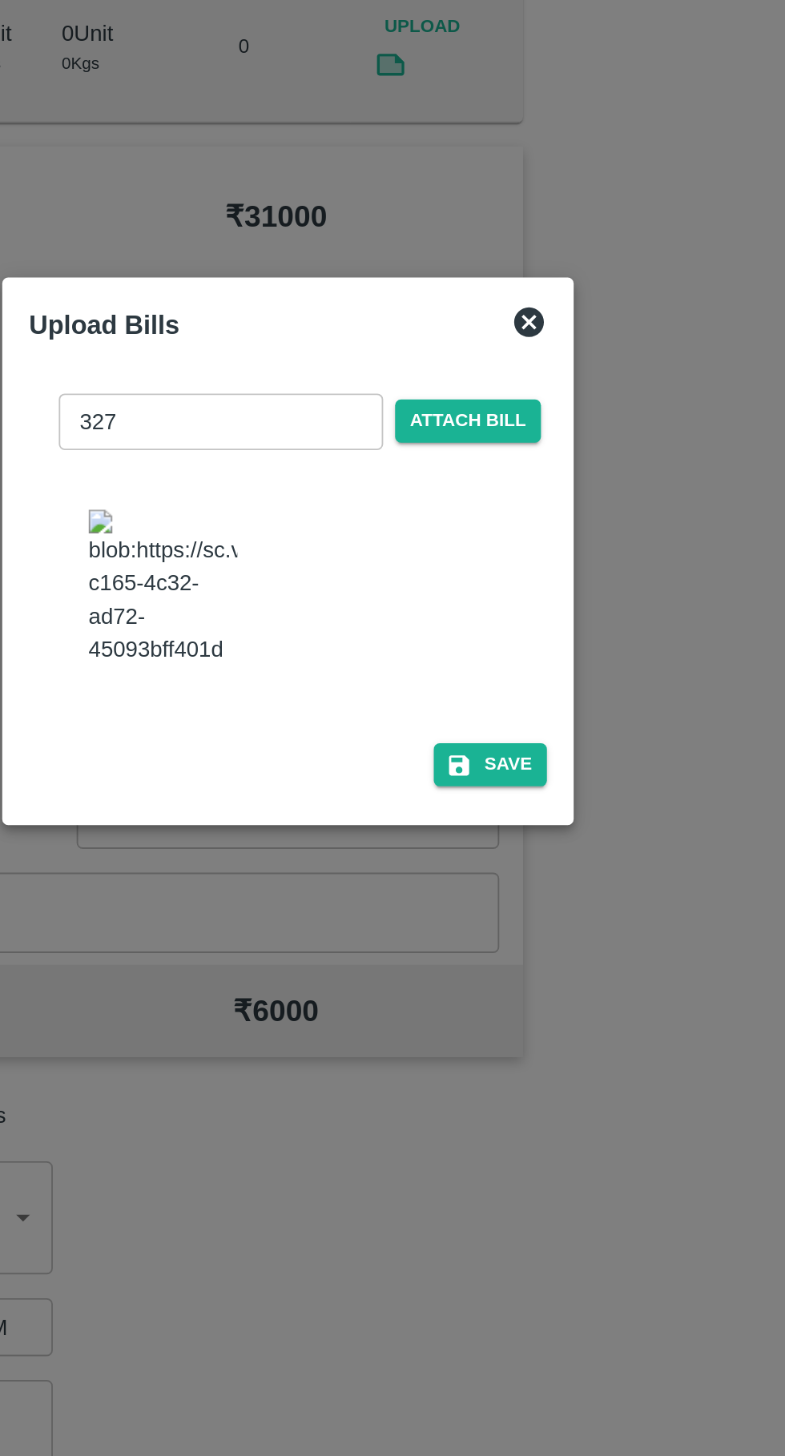
click at [287, 734] on img at bounding box center [325, 748] width 80 height 84
click at [520, 855] on button "Save" at bounding box center [501, 842] width 61 height 23
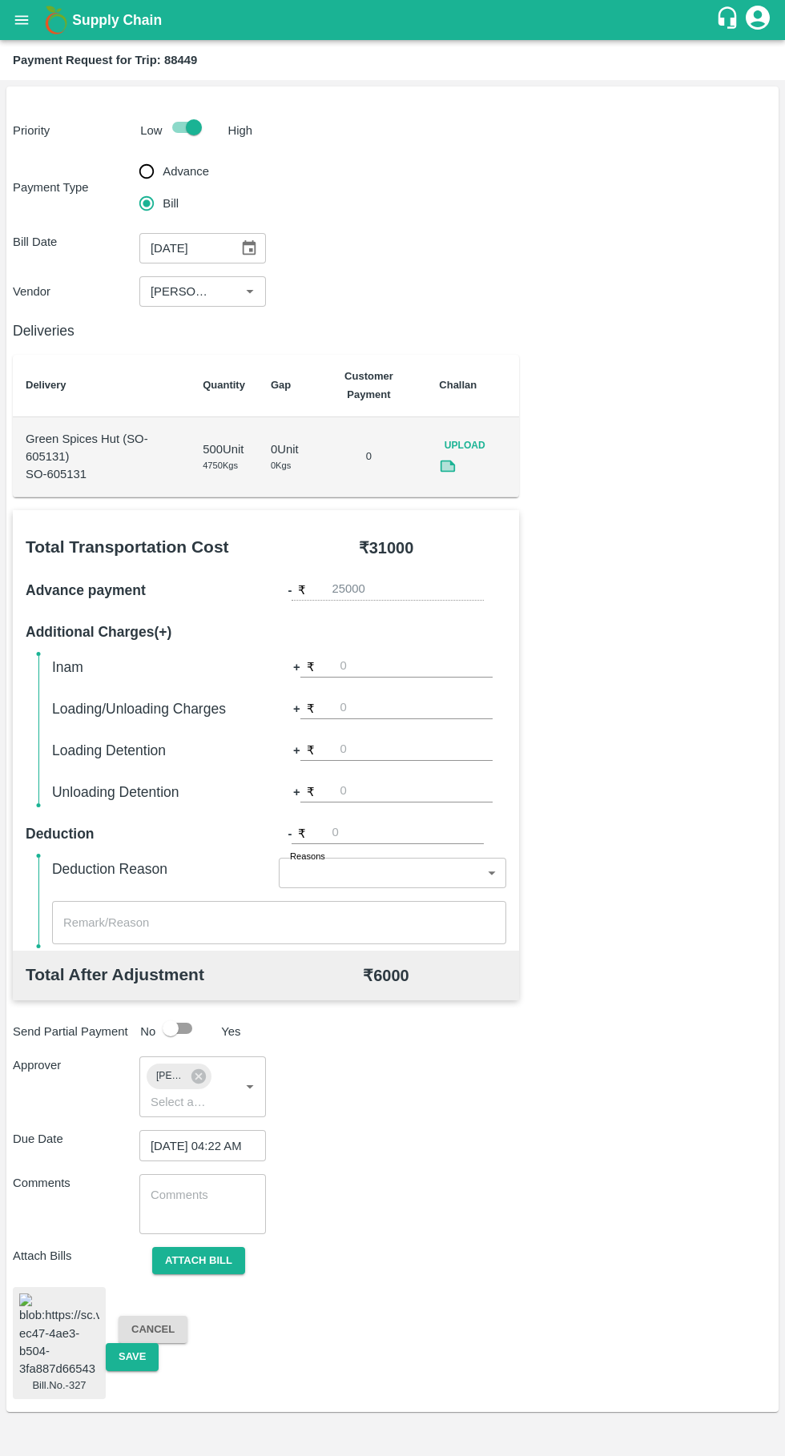
click at [147, 1362] on button "Save" at bounding box center [132, 1357] width 53 height 28
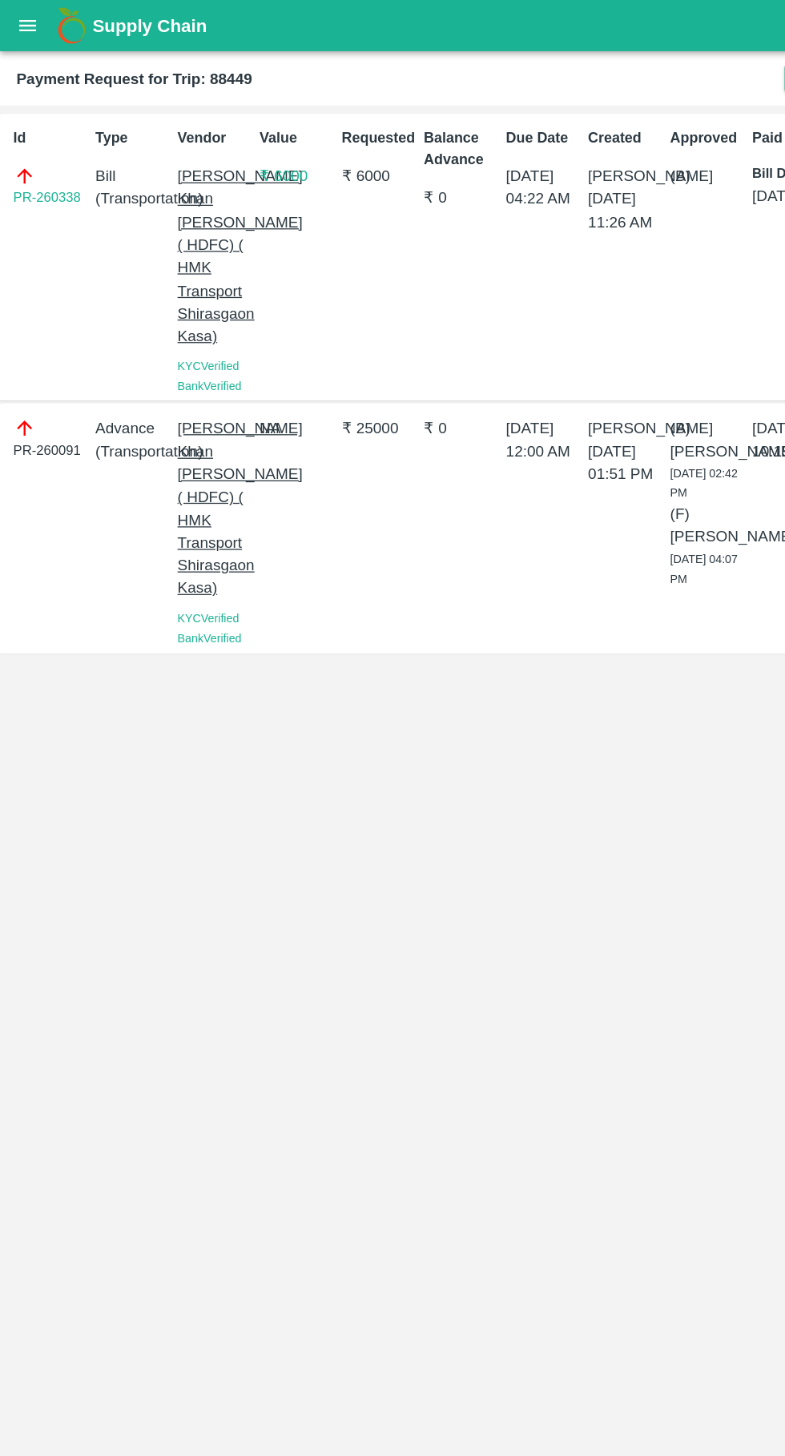
click at [14, 16] on icon "open drawer" at bounding box center [22, 20] width 18 height 18
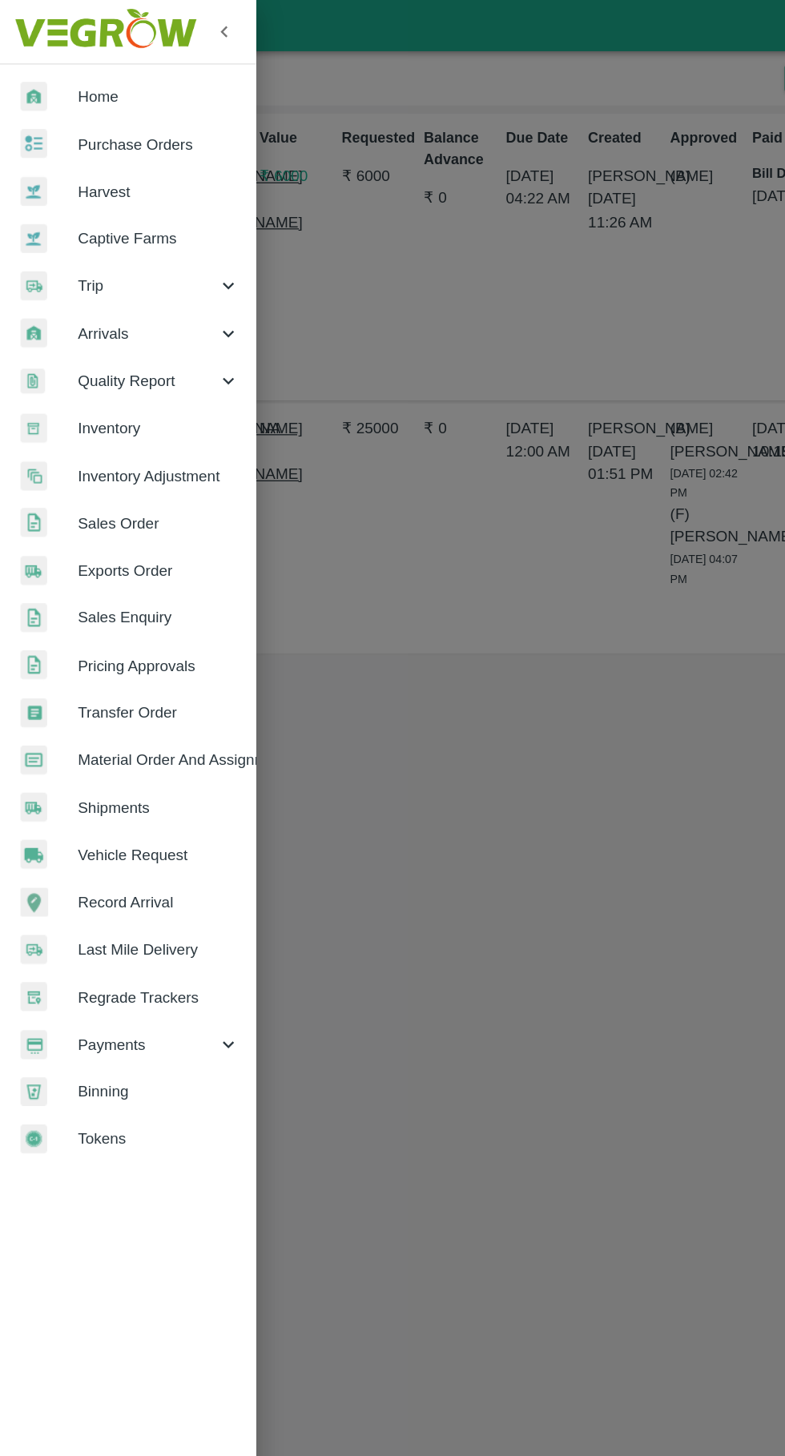
click at [87, 823] on span "Payments" at bounding box center [115, 817] width 109 height 18
click at [112, 859] on span "My Payment Requests" at bounding box center [131, 854] width 114 height 18
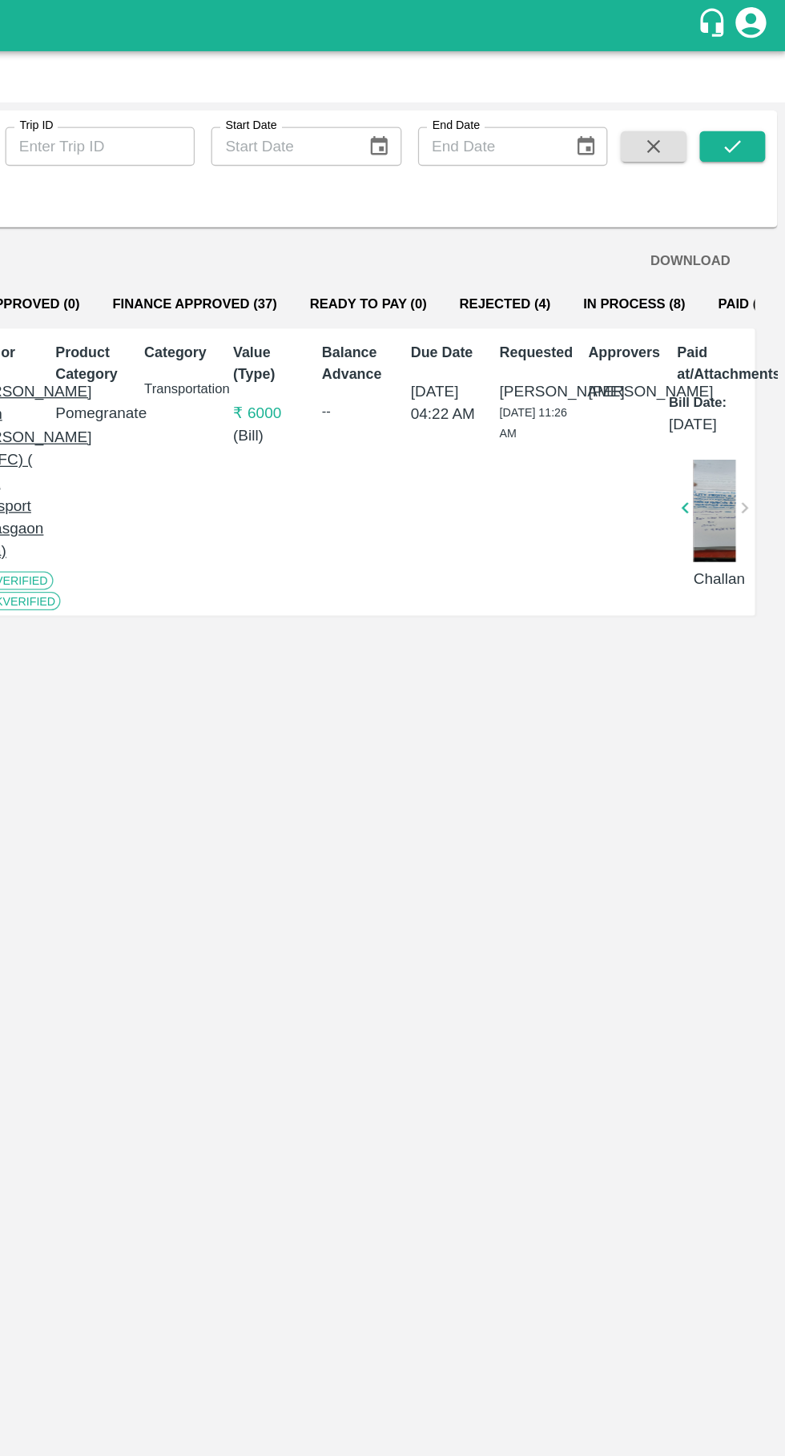
click at [627, 239] on button "In Process (8)" at bounding box center [666, 238] width 106 height 38
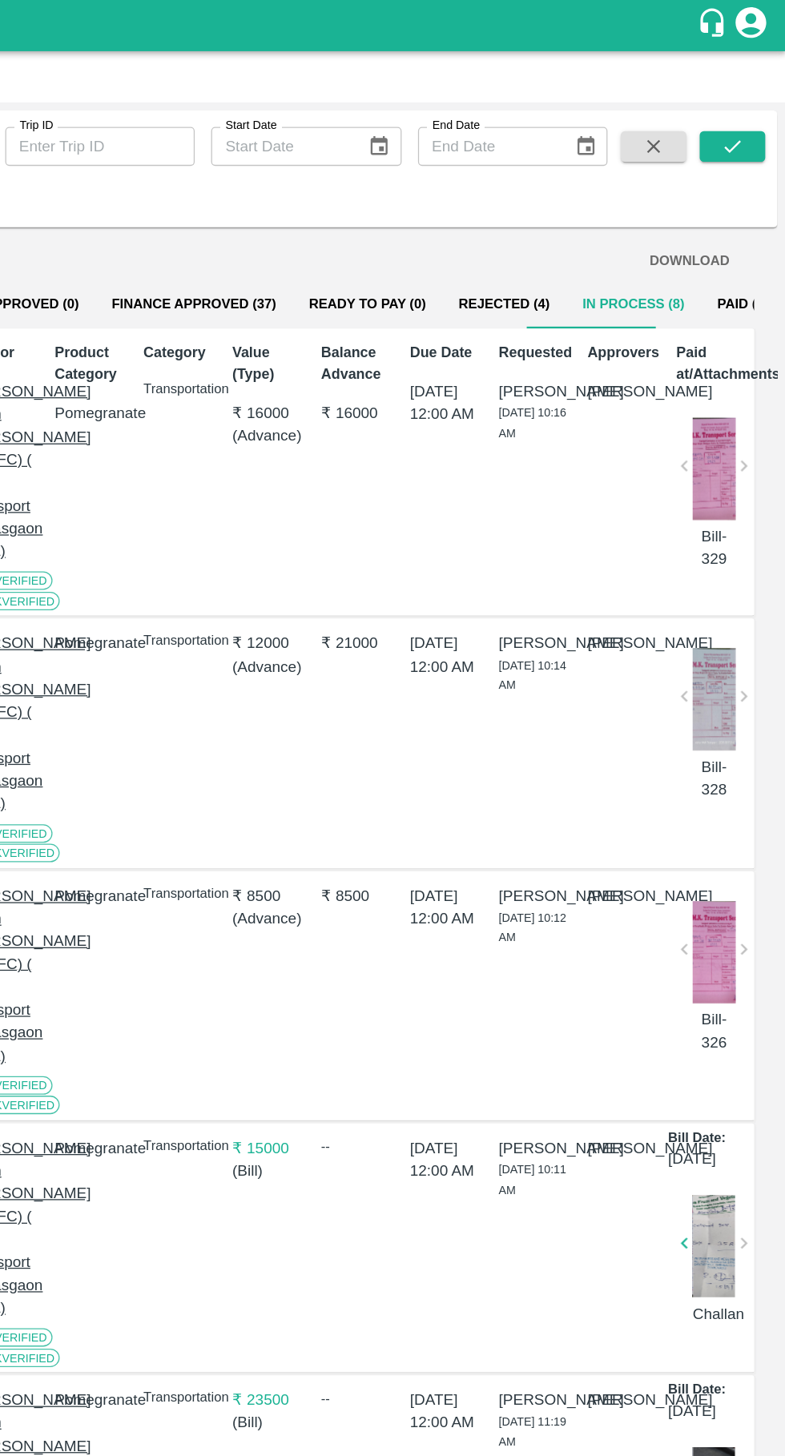
click at [725, 240] on button "Paid (2567)" at bounding box center [759, 238] width 82 height 38
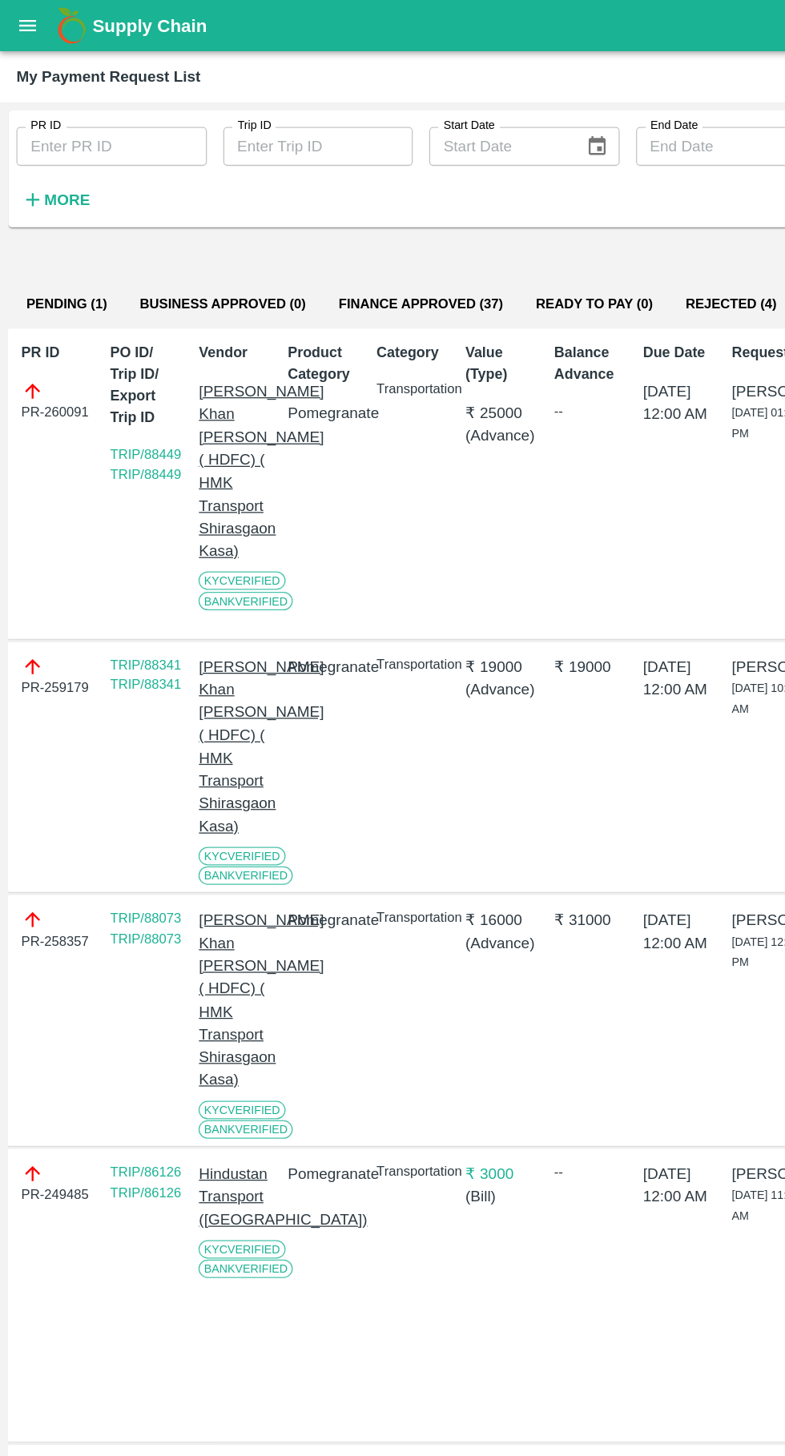
scroll to position [0, 79]
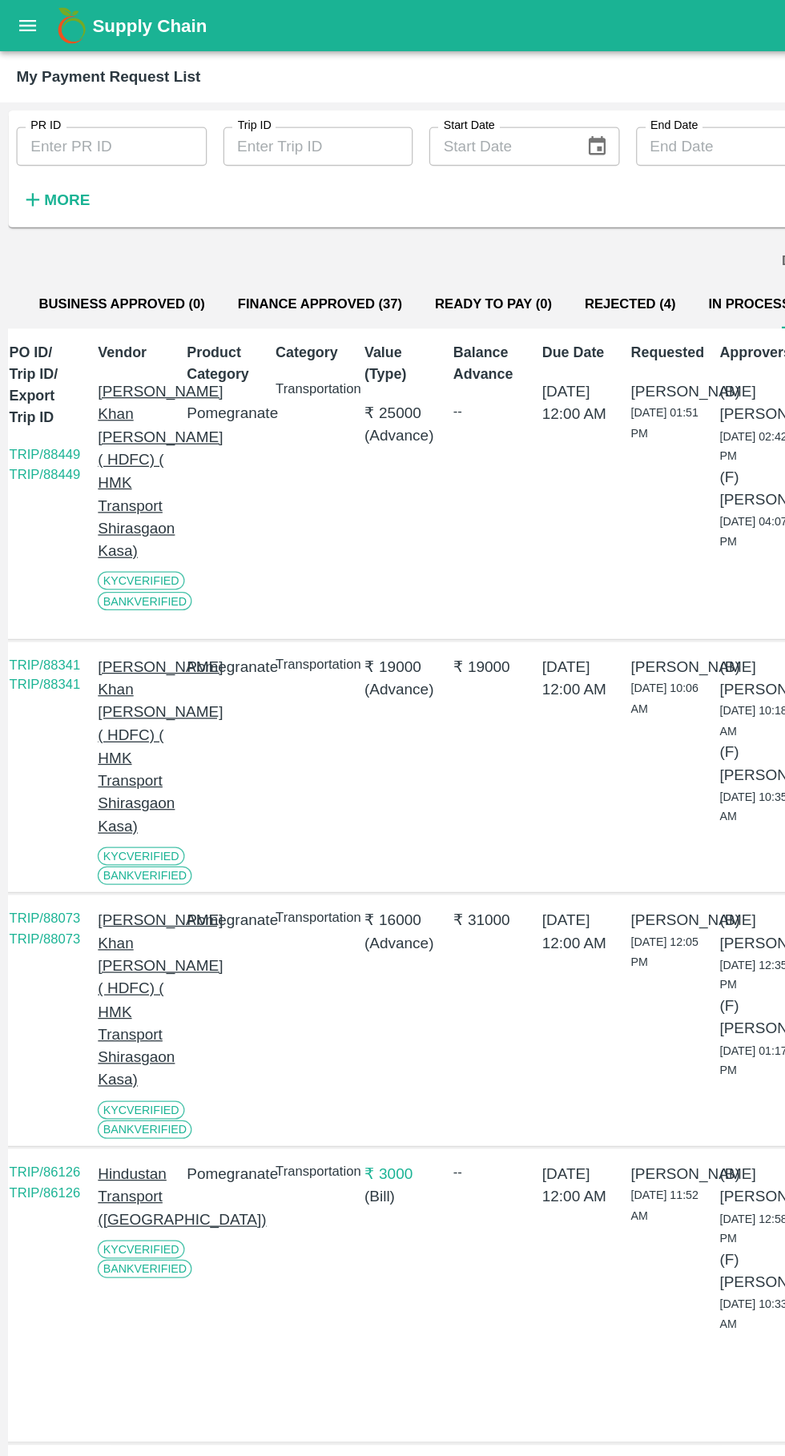
click at [568, 232] on button "In Process (8)" at bounding box center [594, 238] width 106 height 38
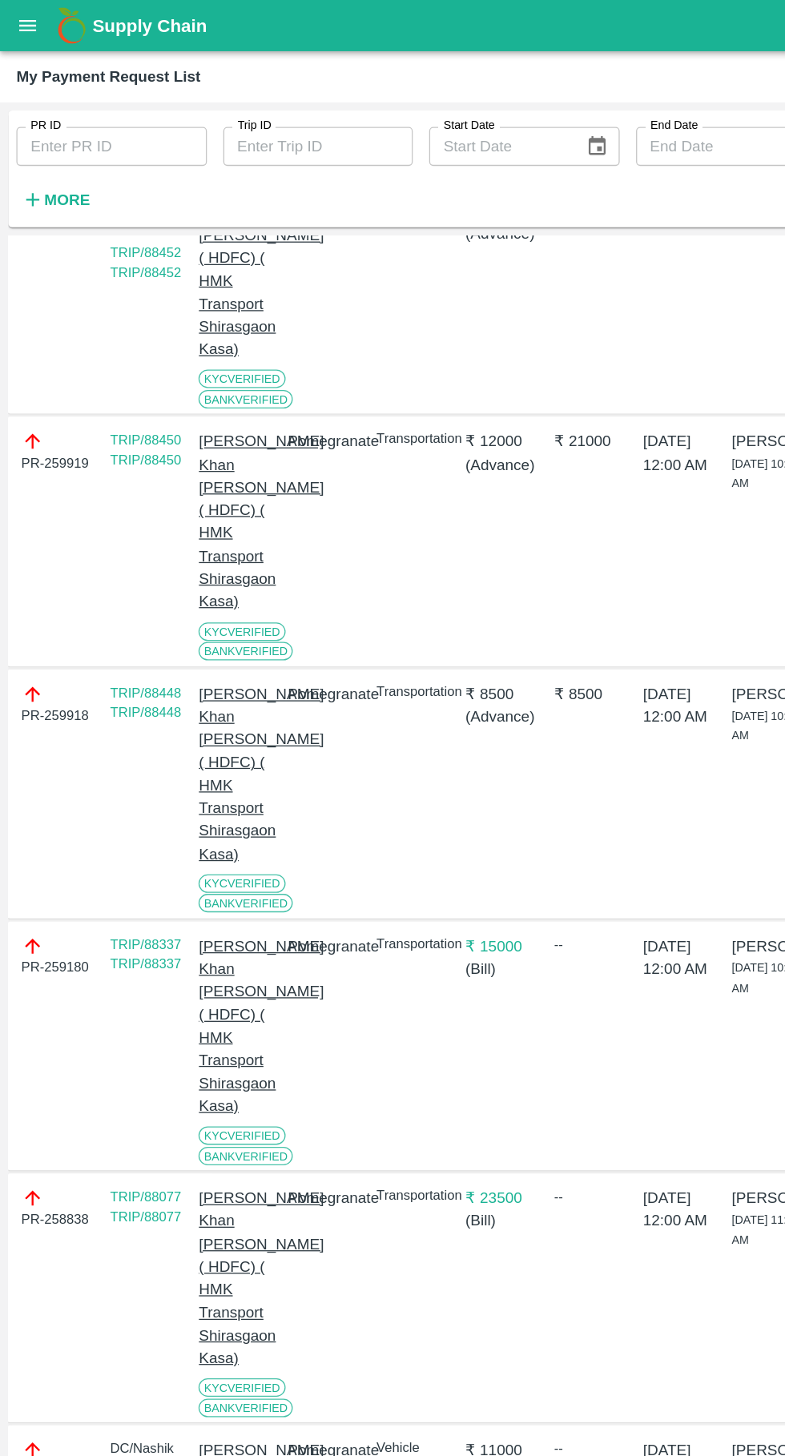
scroll to position [163, 0]
